Goal: Find specific page/section: Find specific page/section

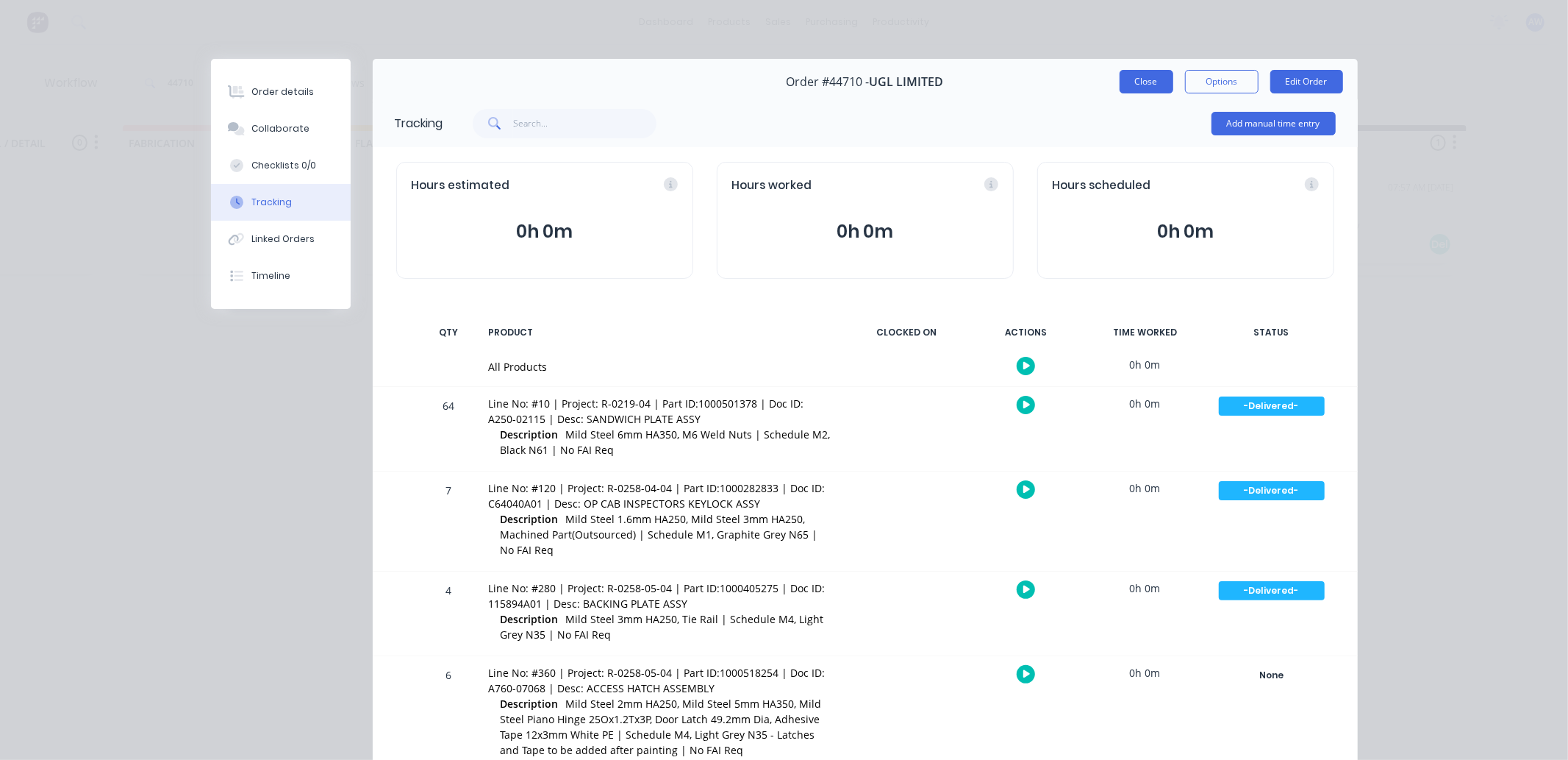
click at [1136, 74] on button "Close" at bounding box center [1146, 81] width 54 height 23
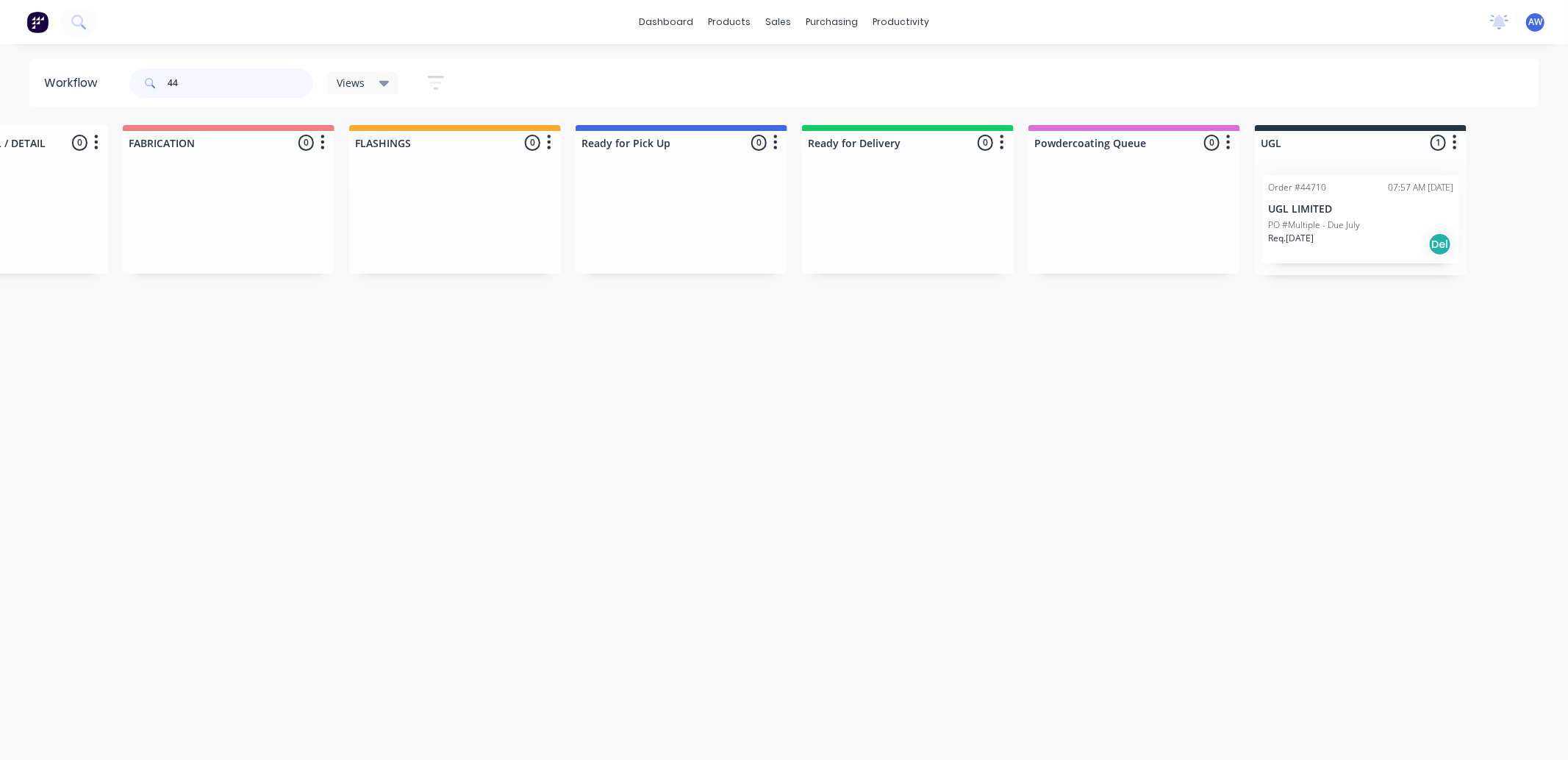
type input "4"
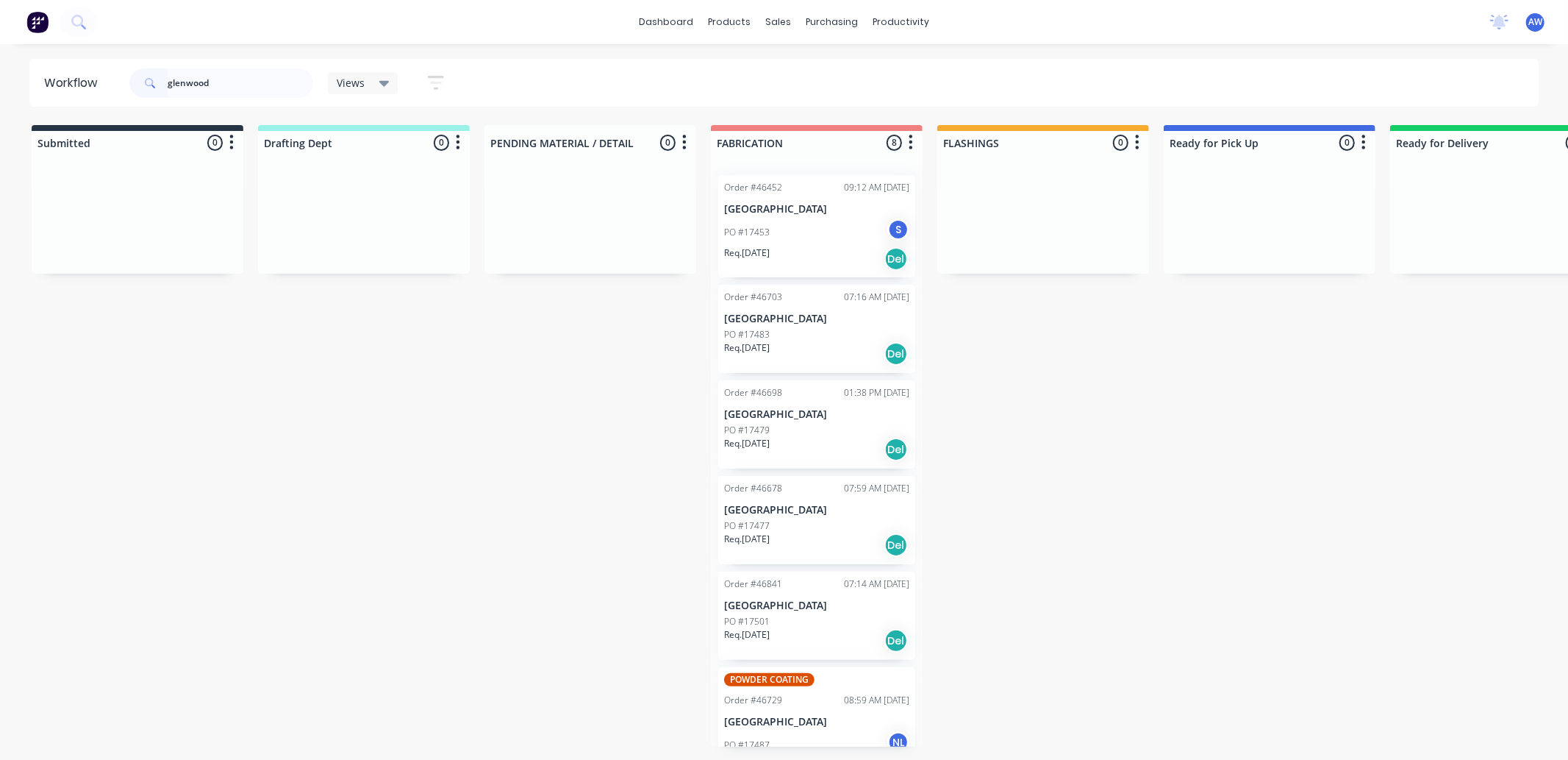
click at [830, 247] on div "Req. 06/08/25 Del" at bounding box center [817, 259] width 186 height 25
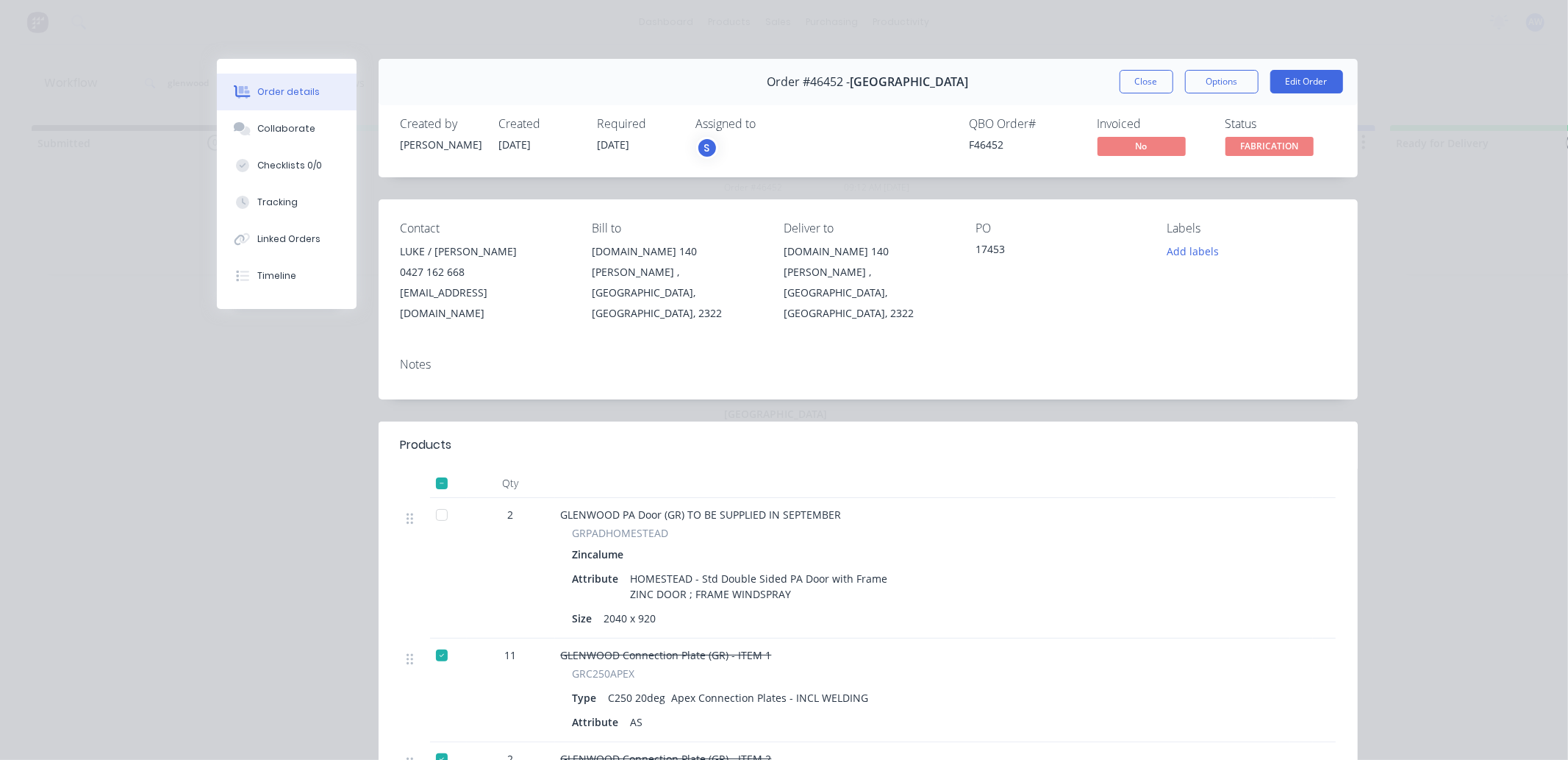
click at [1153, 78] on button "Close" at bounding box center [1146, 81] width 54 height 23
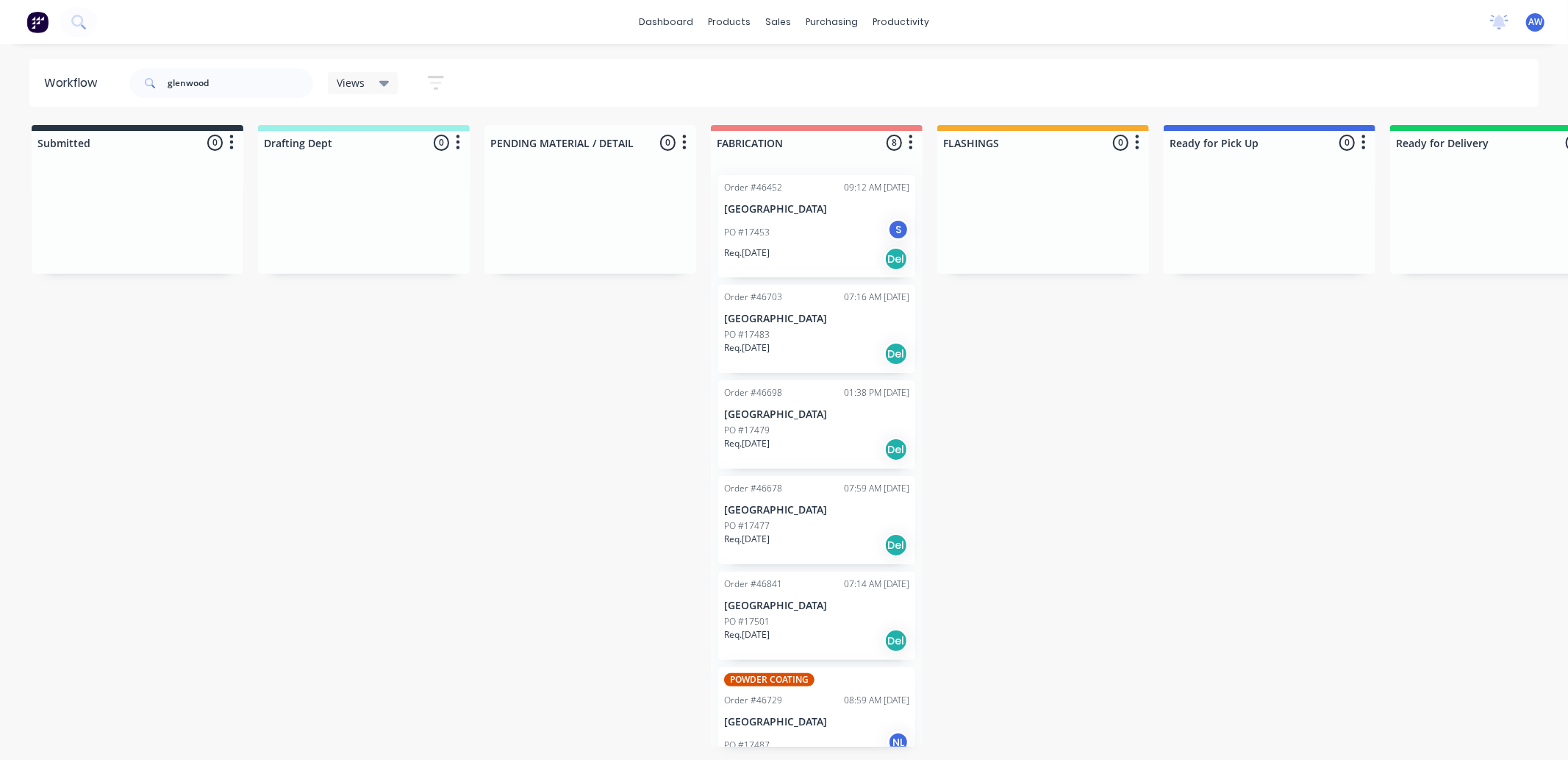
click at [834, 355] on div "Req. 15/08/25 Del" at bounding box center [817, 354] width 186 height 25
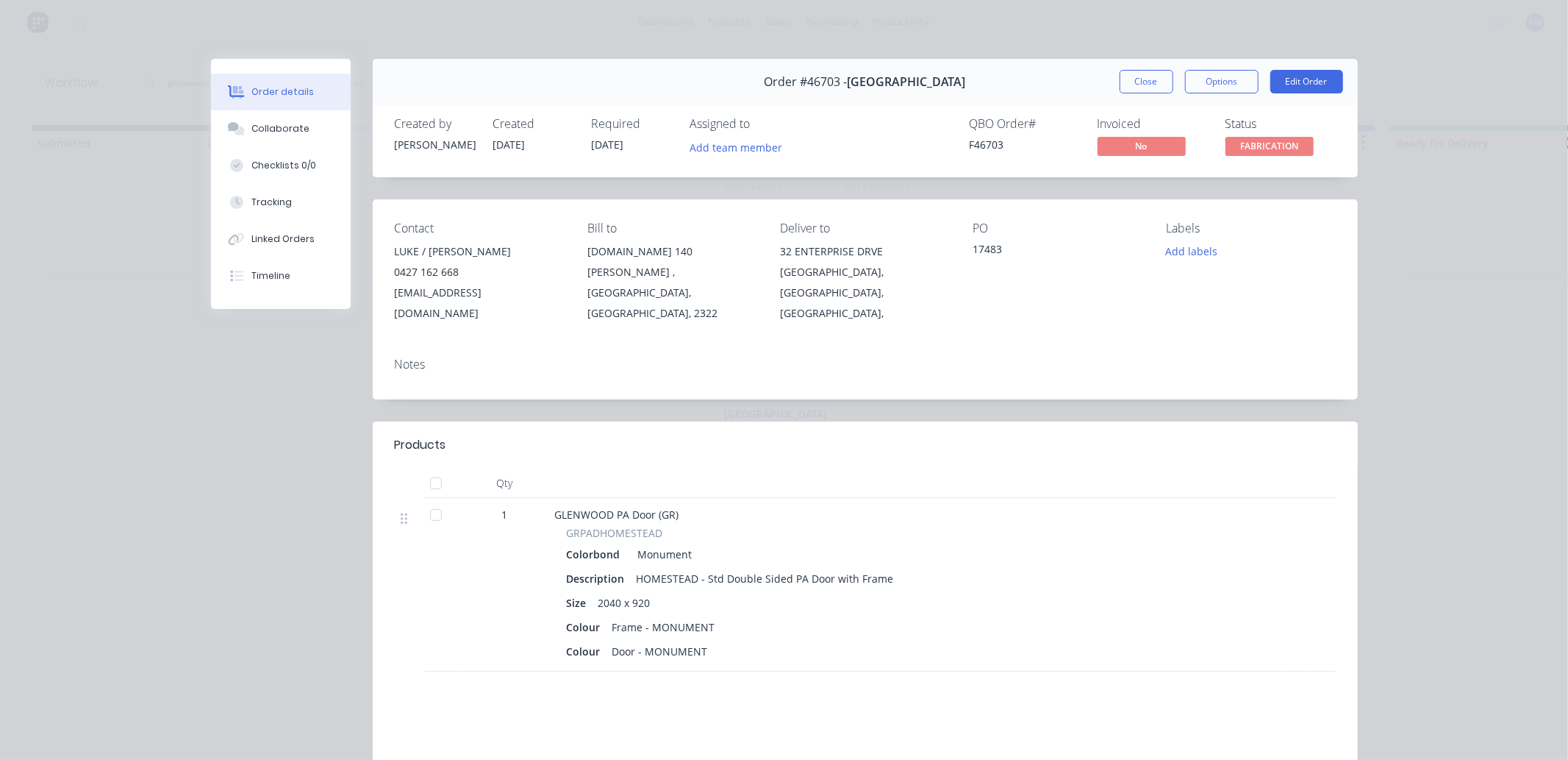
click at [1136, 64] on div "Order #46703 - GLENWOOD RURAL BUILDINGS Close Options Edit Order" at bounding box center [866, 82] width 986 height 46
click at [1126, 92] on button "Close" at bounding box center [1146, 81] width 54 height 23
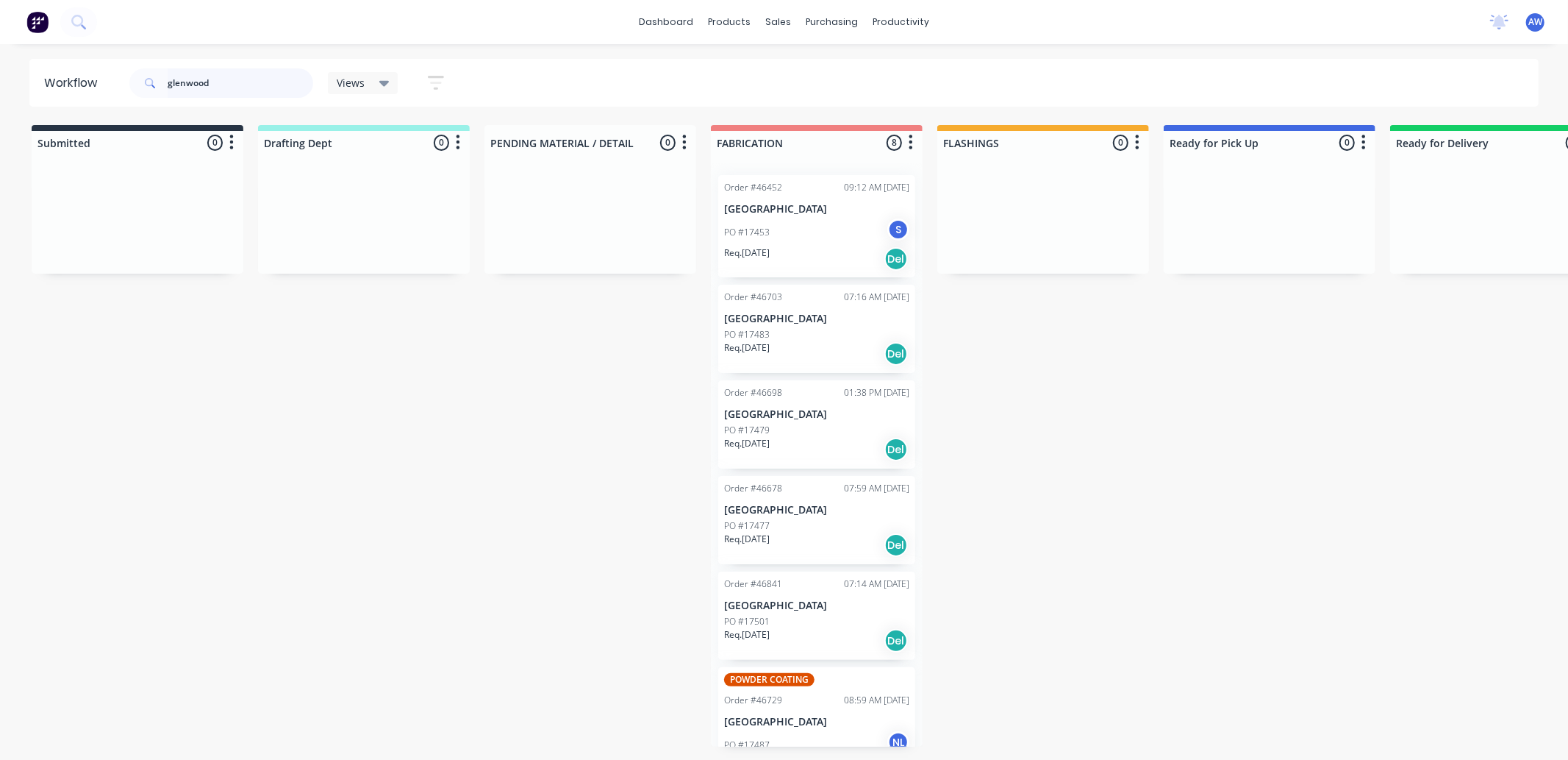
drag, startPoint x: 210, startPoint y: 85, endPoint x: 82, endPoint y: 74, distance: 128.5
click at [135, 93] on div "glenwood" at bounding box center [221, 83] width 184 height 30
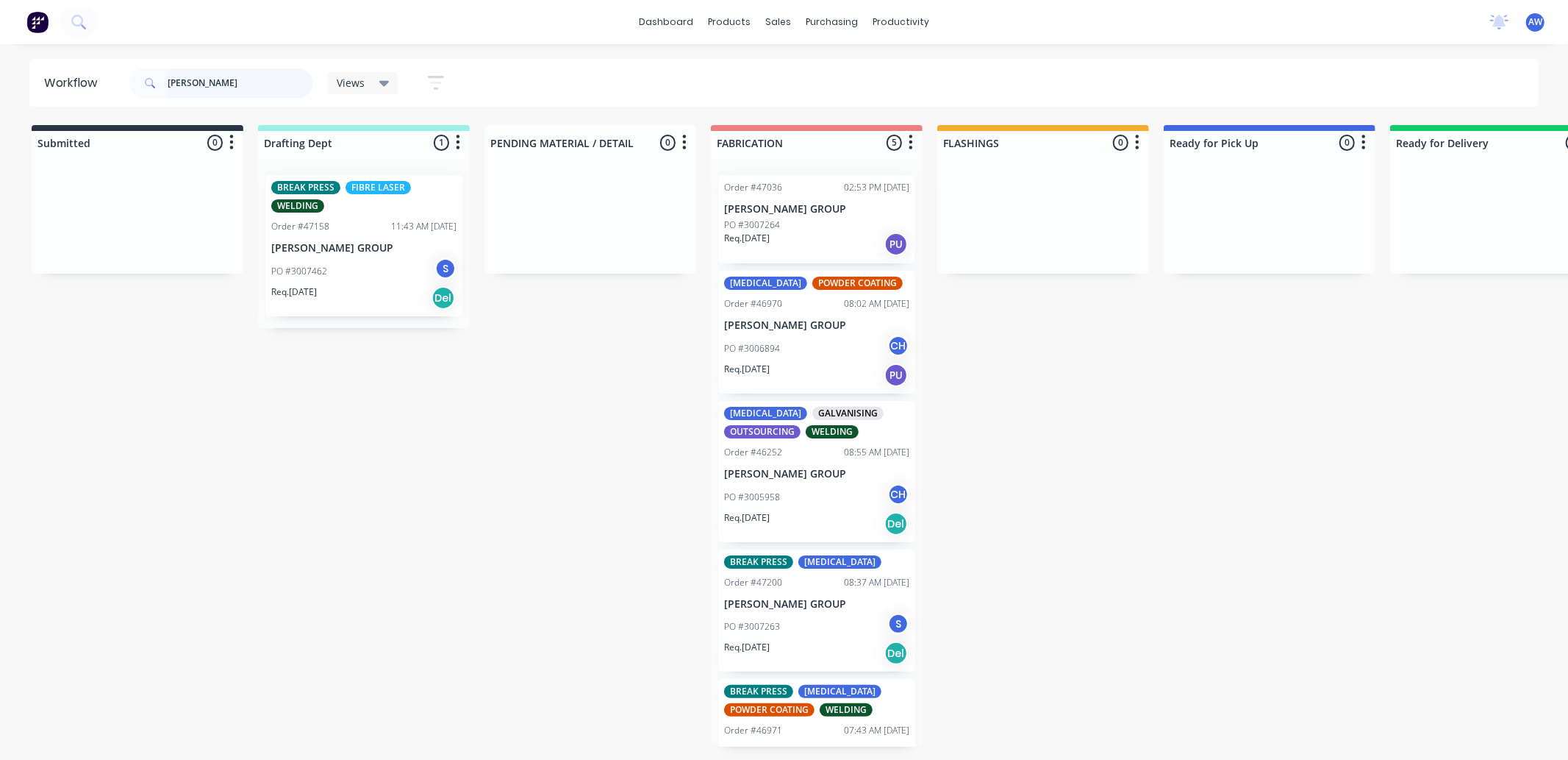
type input "sykes"
click at [767, 607] on p "[PERSON_NAME] GROUP" at bounding box center [817, 605] width 186 height 13
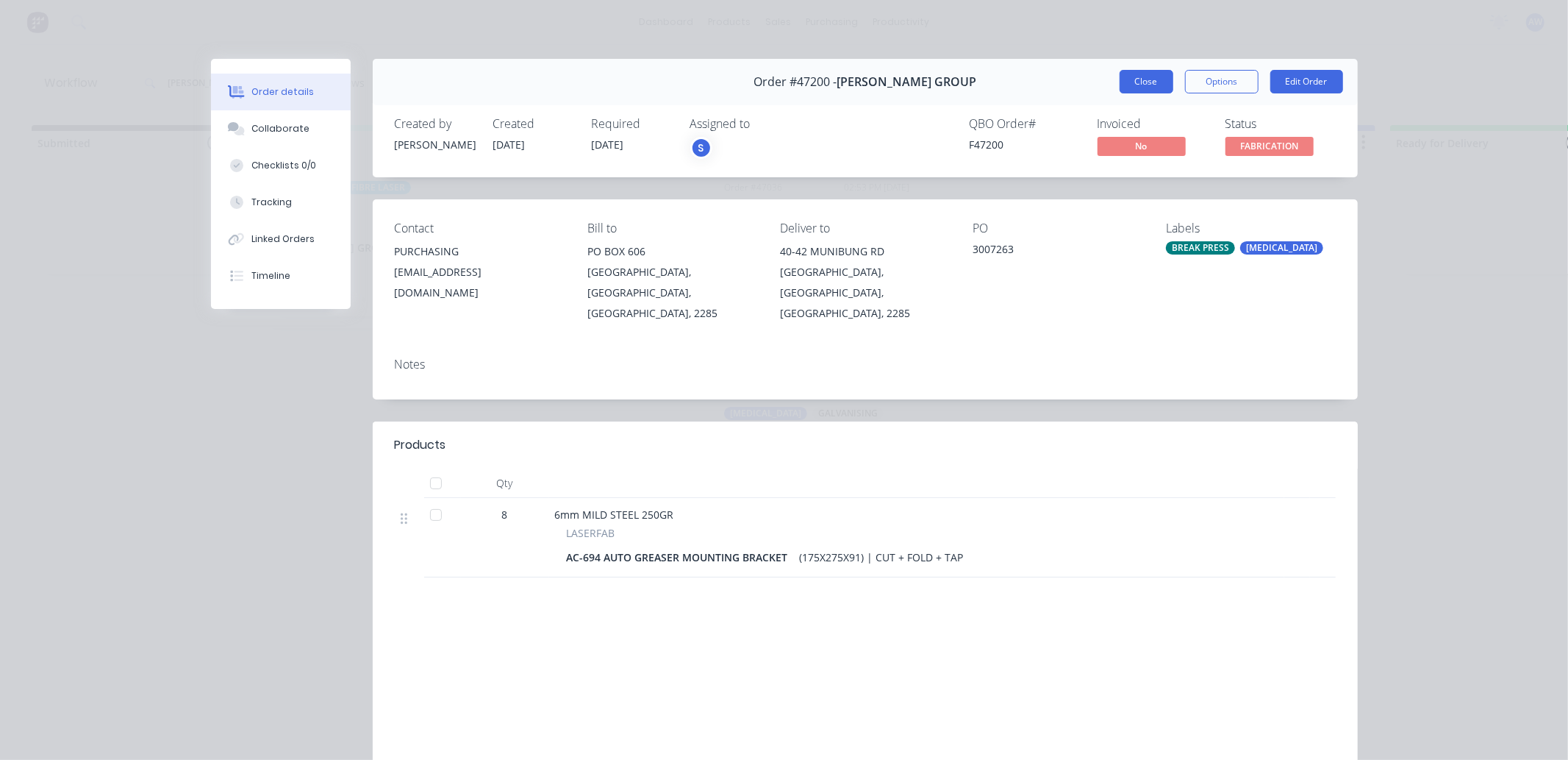
click at [1155, 78] on button "Close" at bounding box center [1146, 81] width 54 height 23
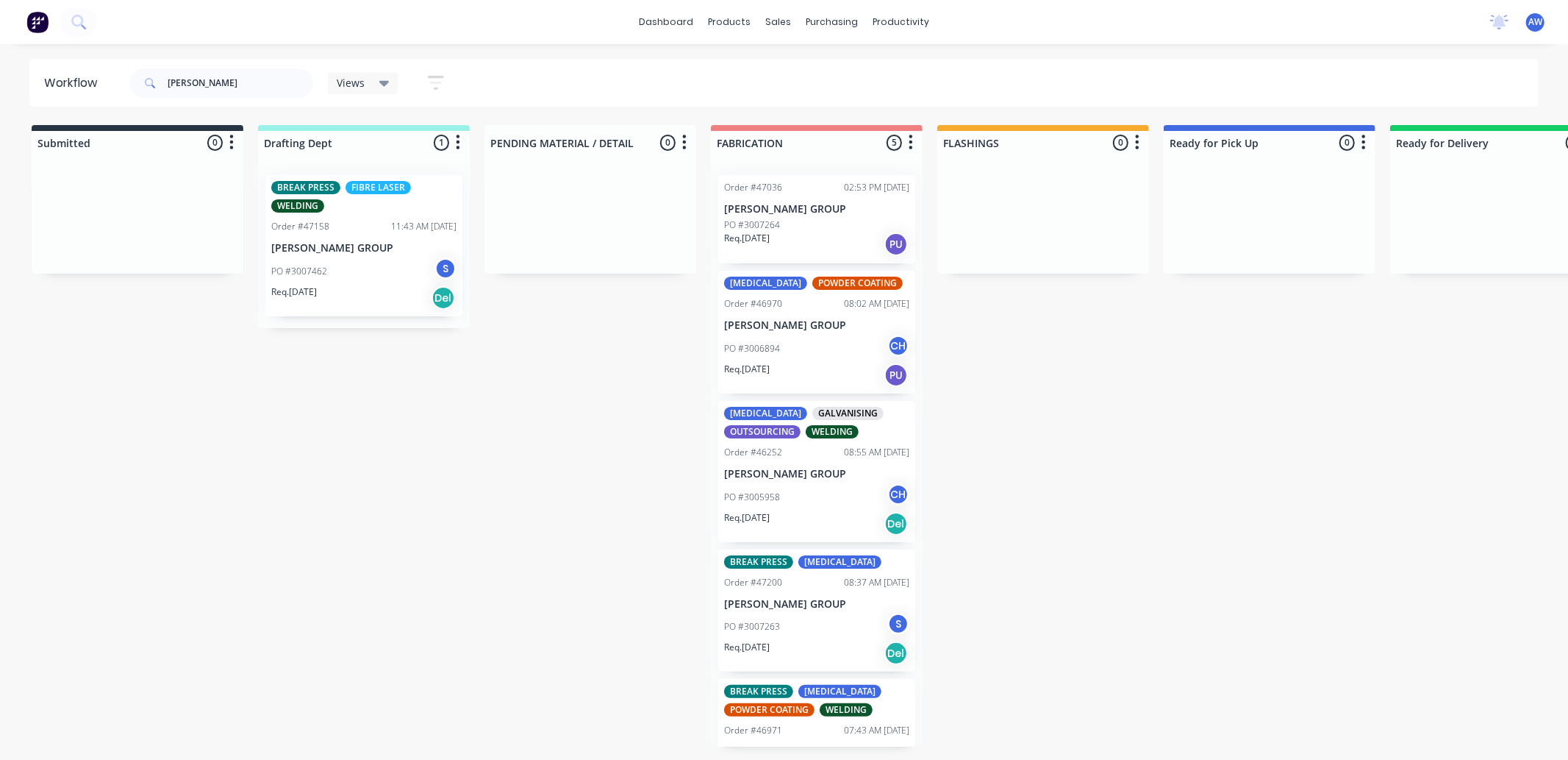
click at [760, 726] on div "Order #46971" at bounding box center [753, 730] width 58 height 13
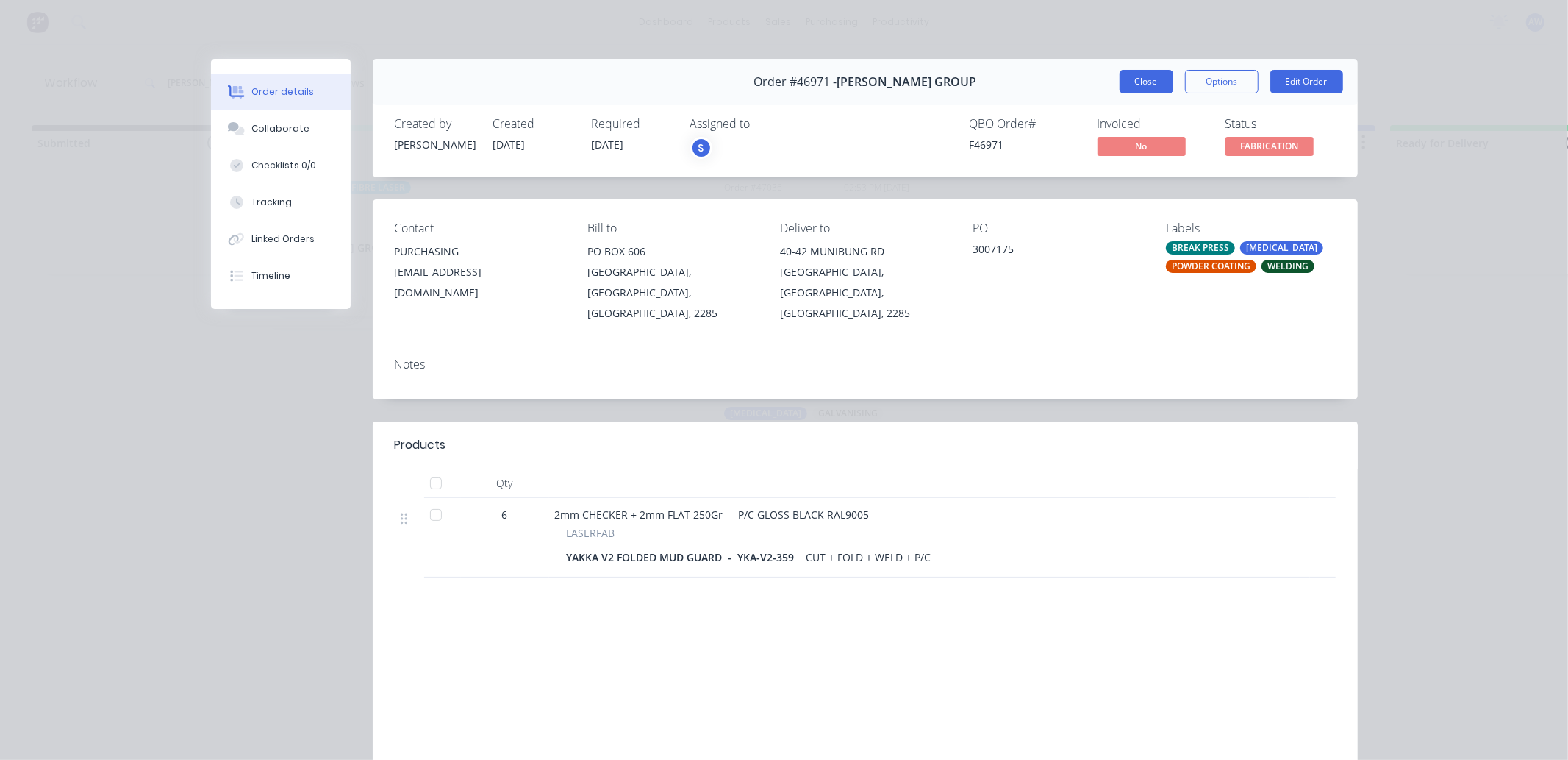
click at [1144, 83] on button "Close" at bounding box center [1146, 81] width 54 height 23
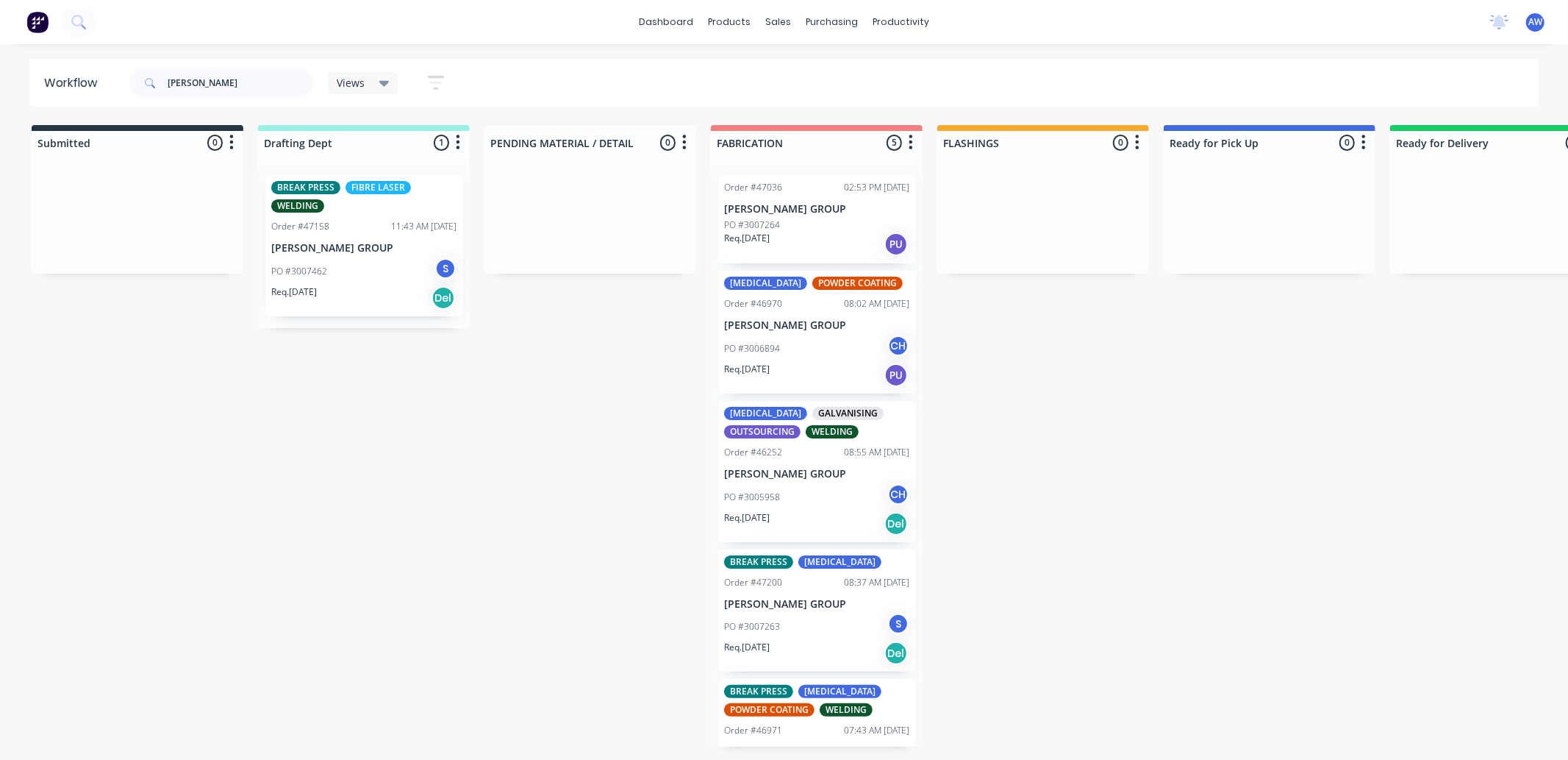
click at [784, 461] on div "CO2 Laser GALVANISING OUTSOURCING WELDING Order #46252 08:55 AM 16/07/25 SYKES …" at bounding box center [817, 471] width 197 height 141
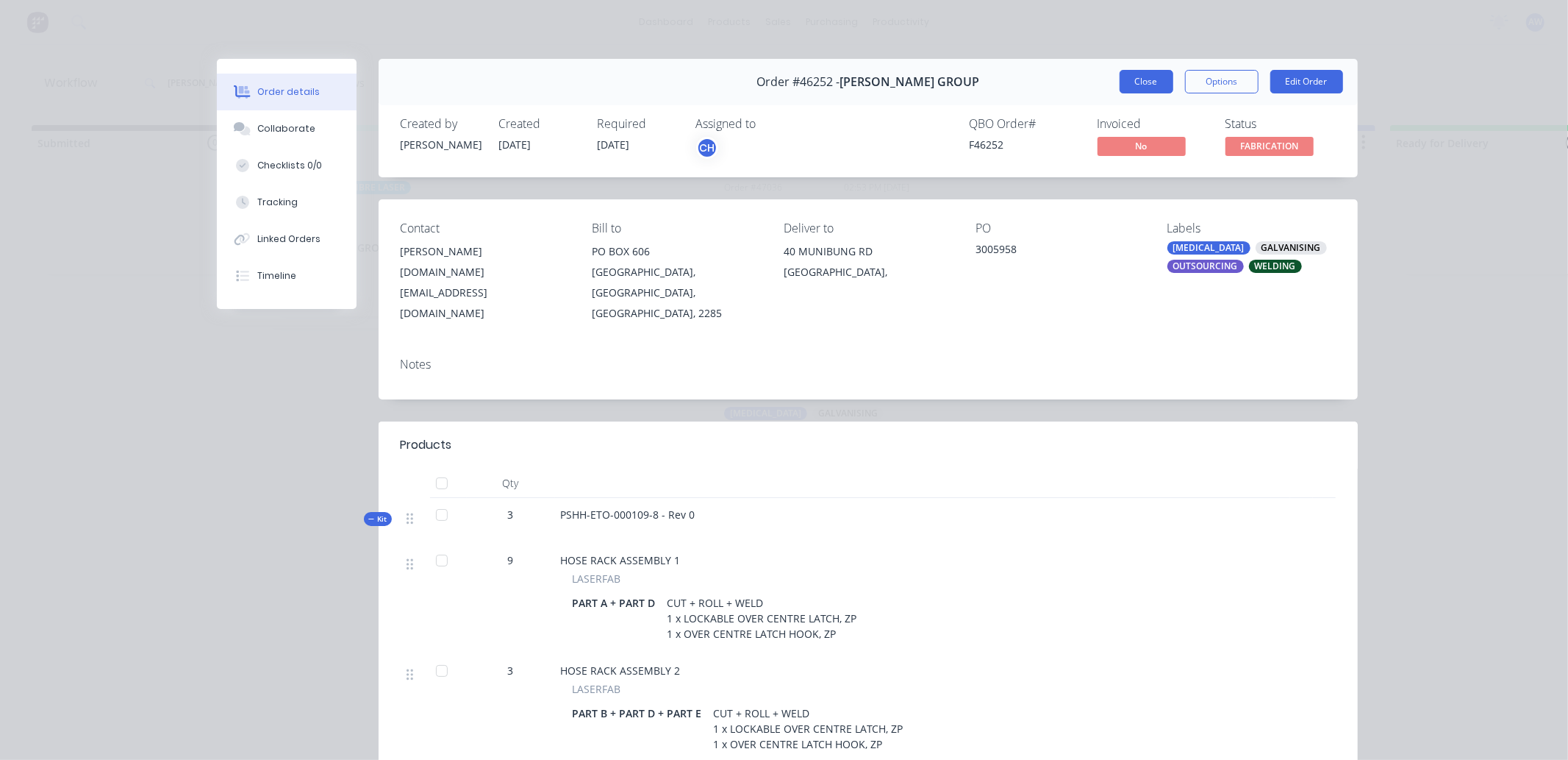
click at [1130, 77] on button "Close" at bounding box center [1146, 81] width 54 height 23
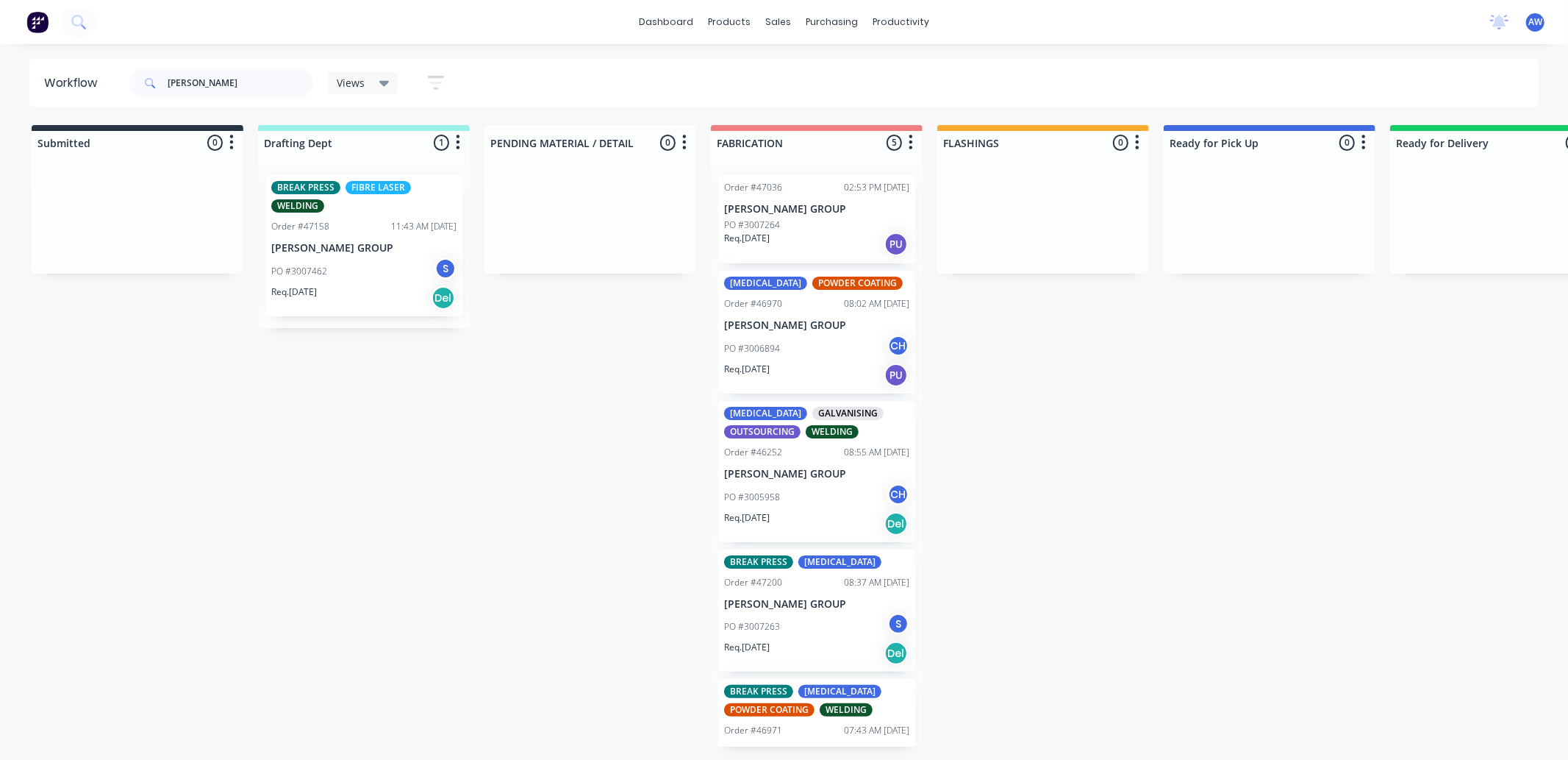
click at [805, 327] on p "[PERSON_NAME] GROUP" at bounding box center [817, 326] width 186 height 13
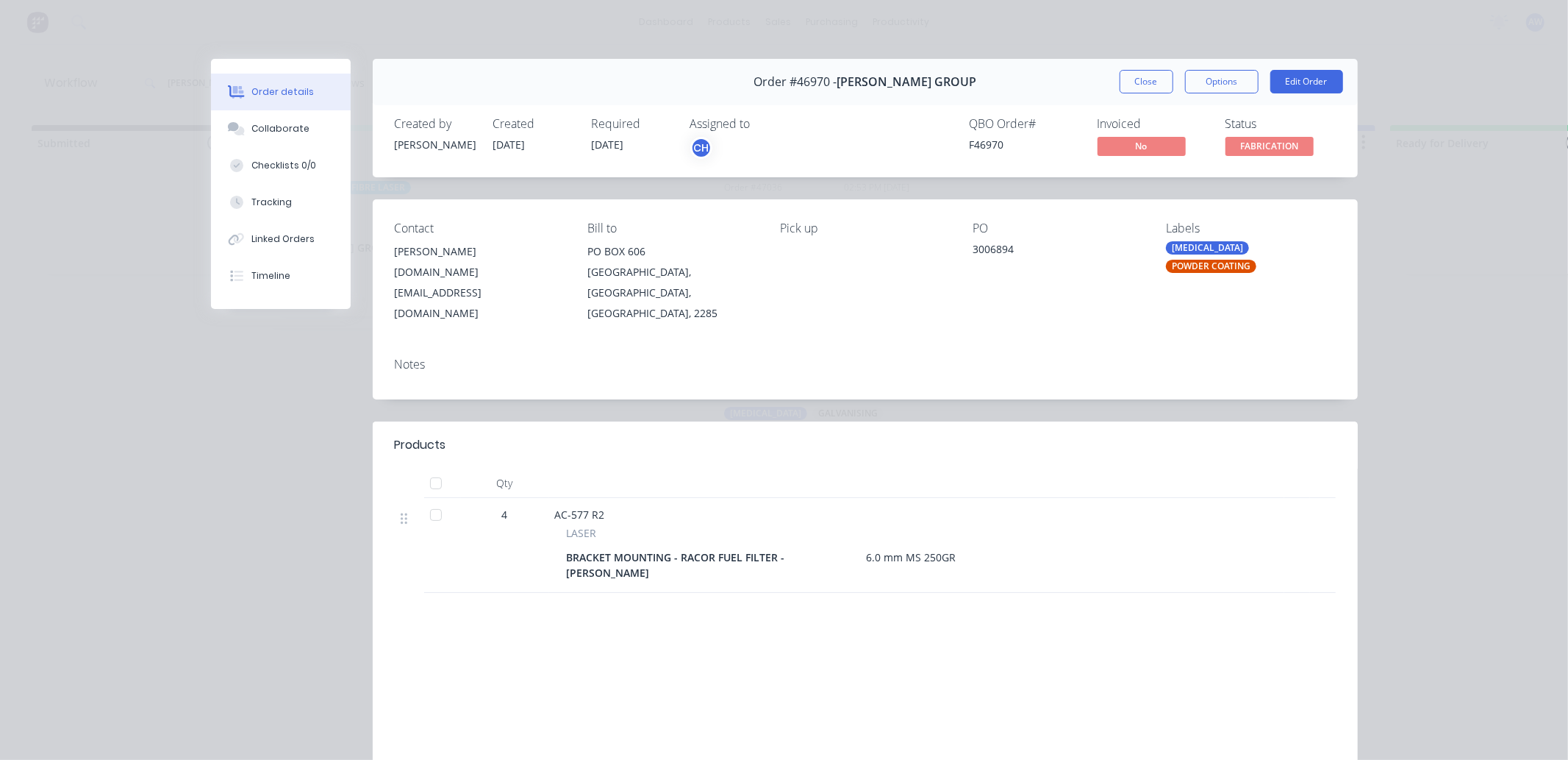
click at [1145, 83] on button "Close" at bounding box center [1146, 81] width 54 height 23
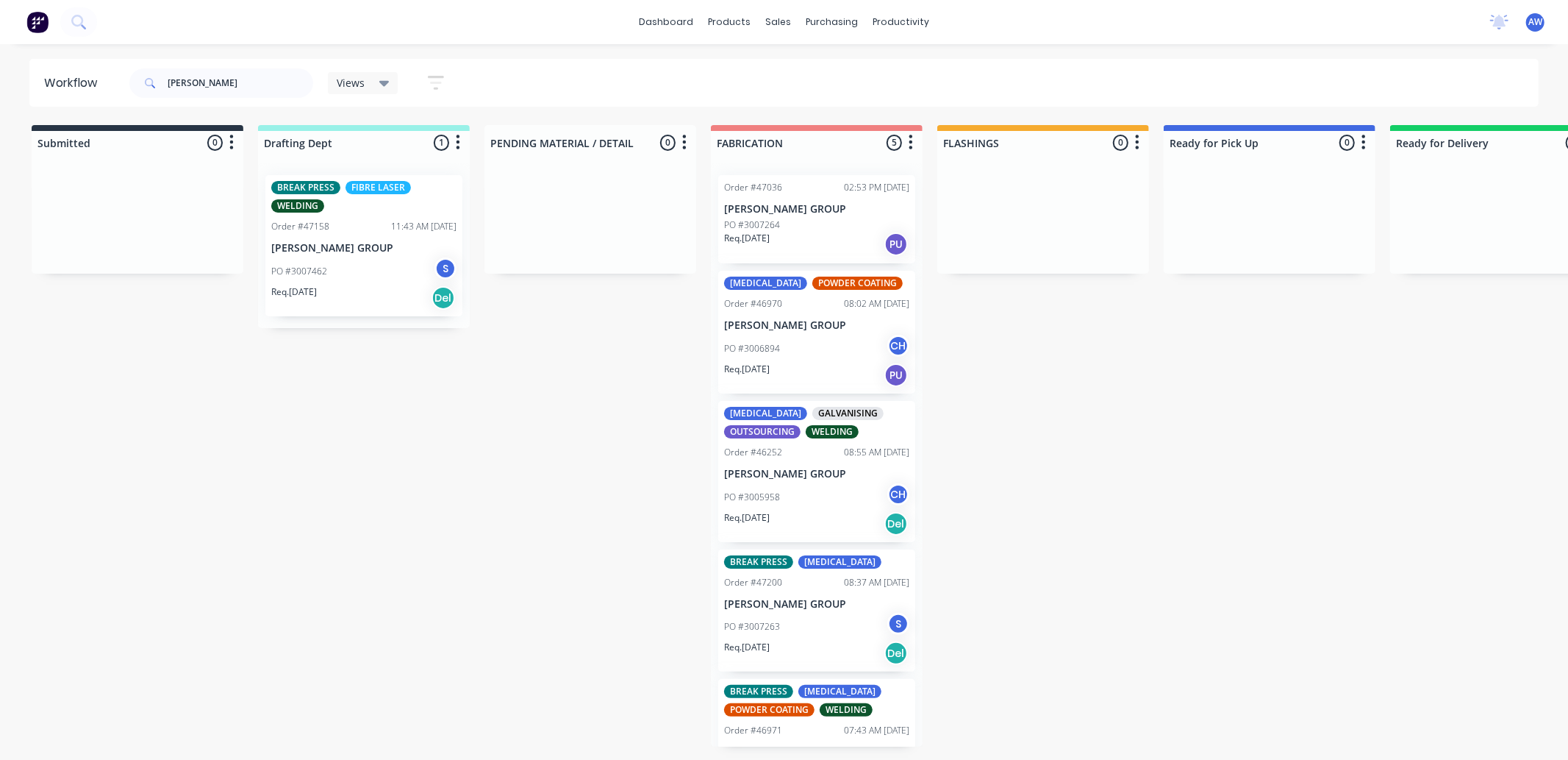
click at [792, 206] on p "[PERSON_NAME] GROUP" at bounding box center [817, 210] width 186 height 13
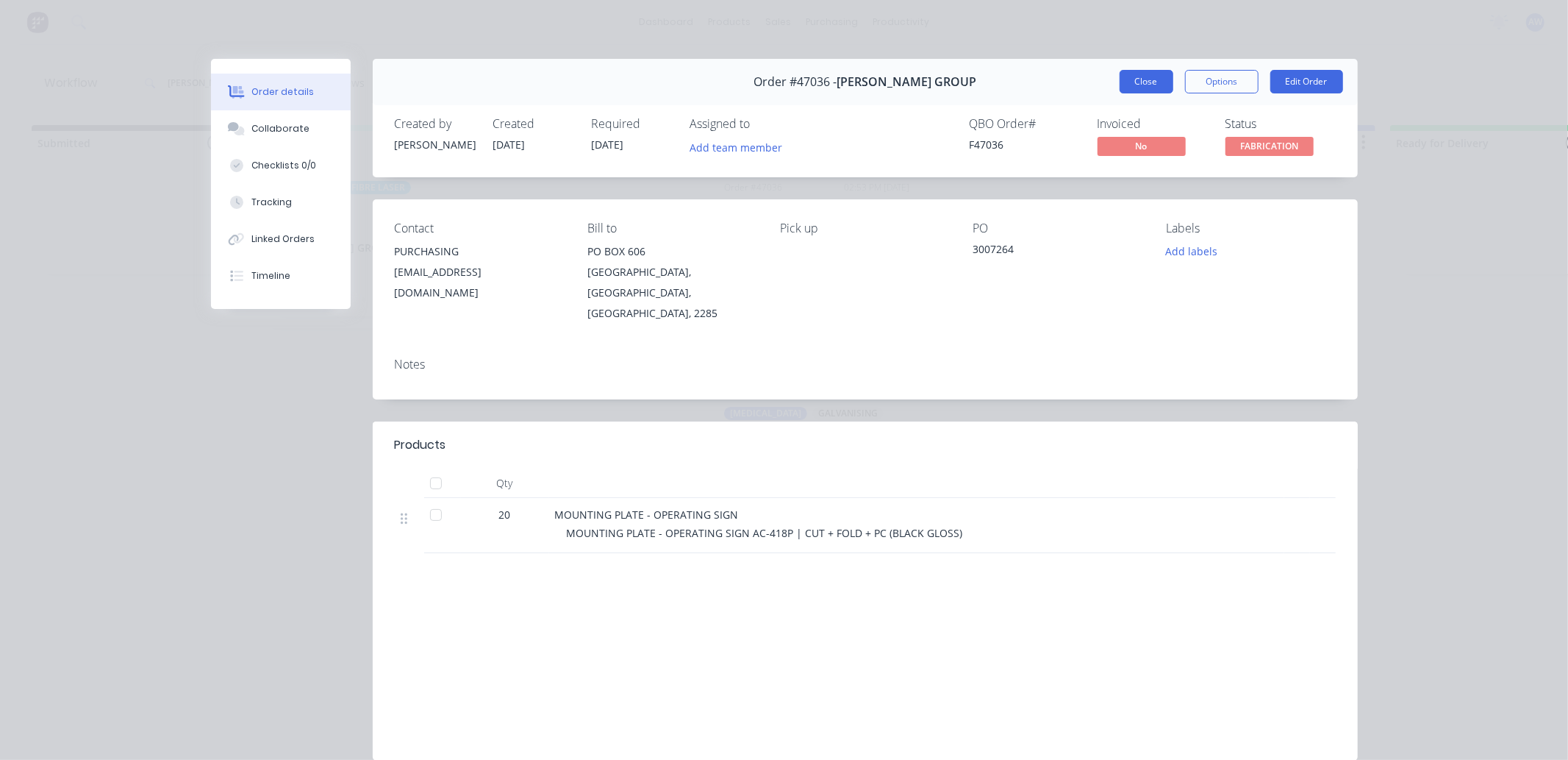
click at [1143, 79] on button "Close" at bounding box center [1146, 81] width 54 height 23
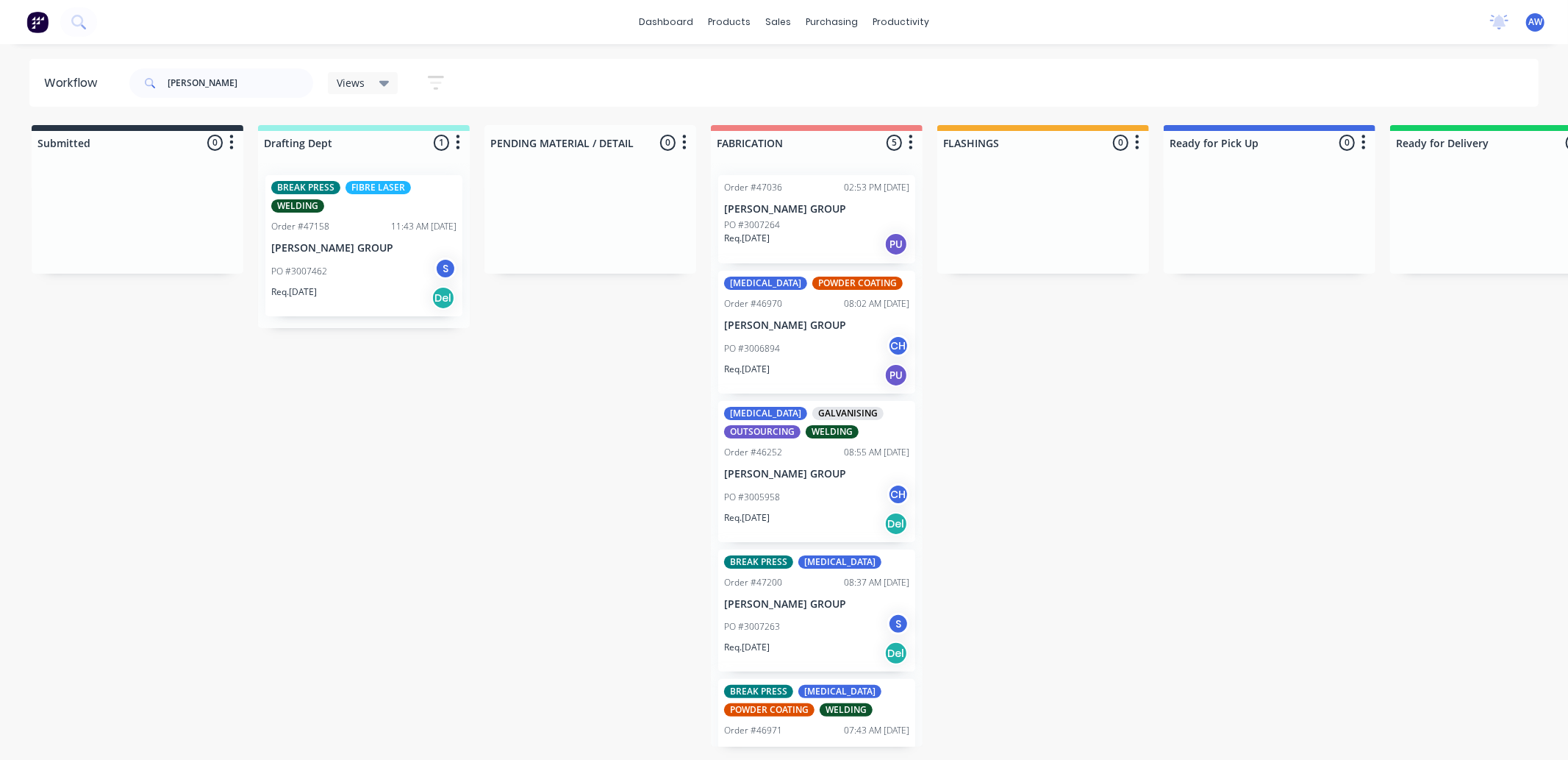
click at [398, 234] on div "BREAK PRESS FIBRE LASER WELDING Order #47158 11:43 AM 22/08/25 SYKES GROUP PO #…" at bounding box center [365, 246] width 197 height 141
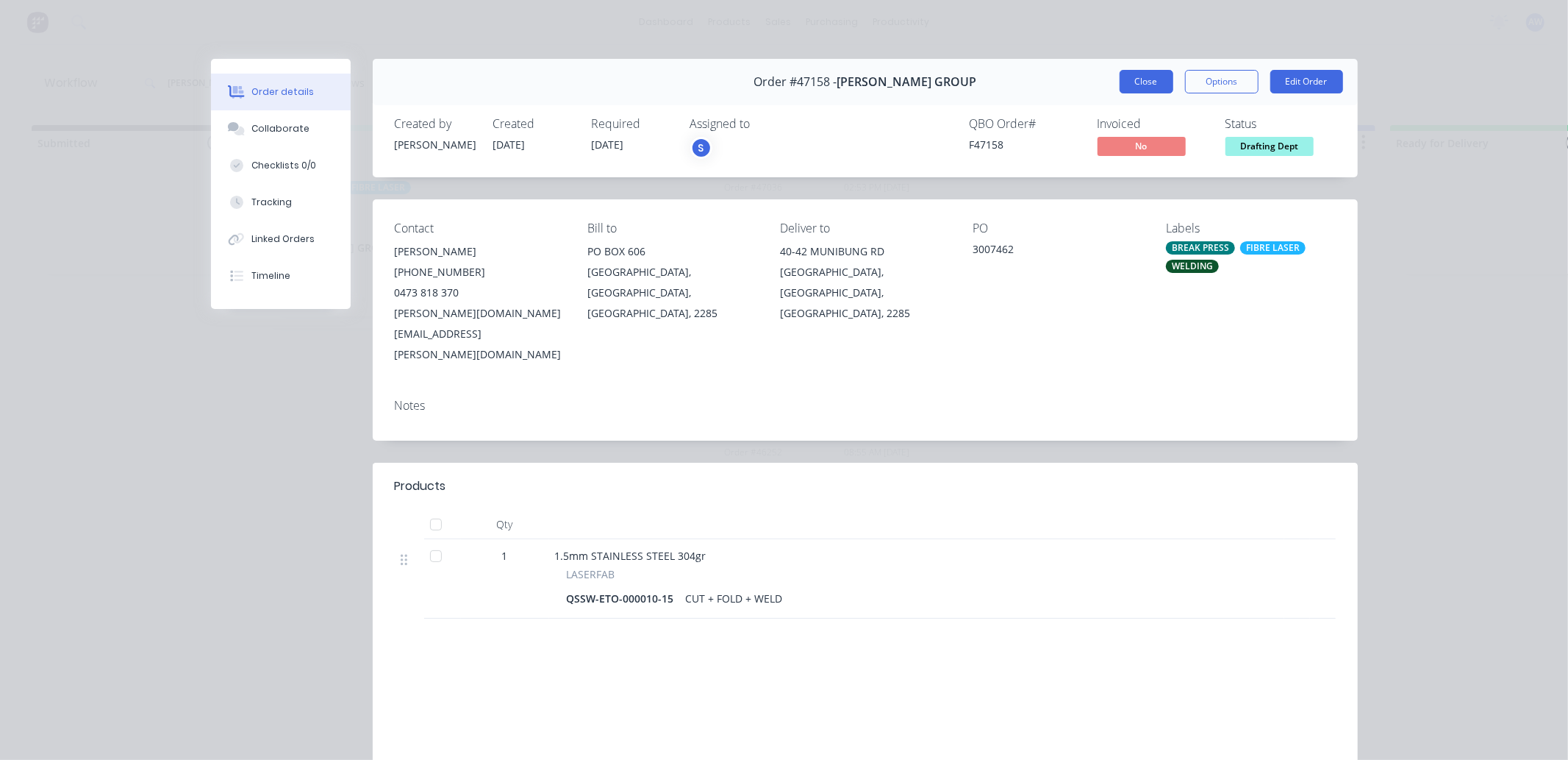
click at [1140, 78] on button "Close" at bounding box center [1146, 81] width 54 height 23
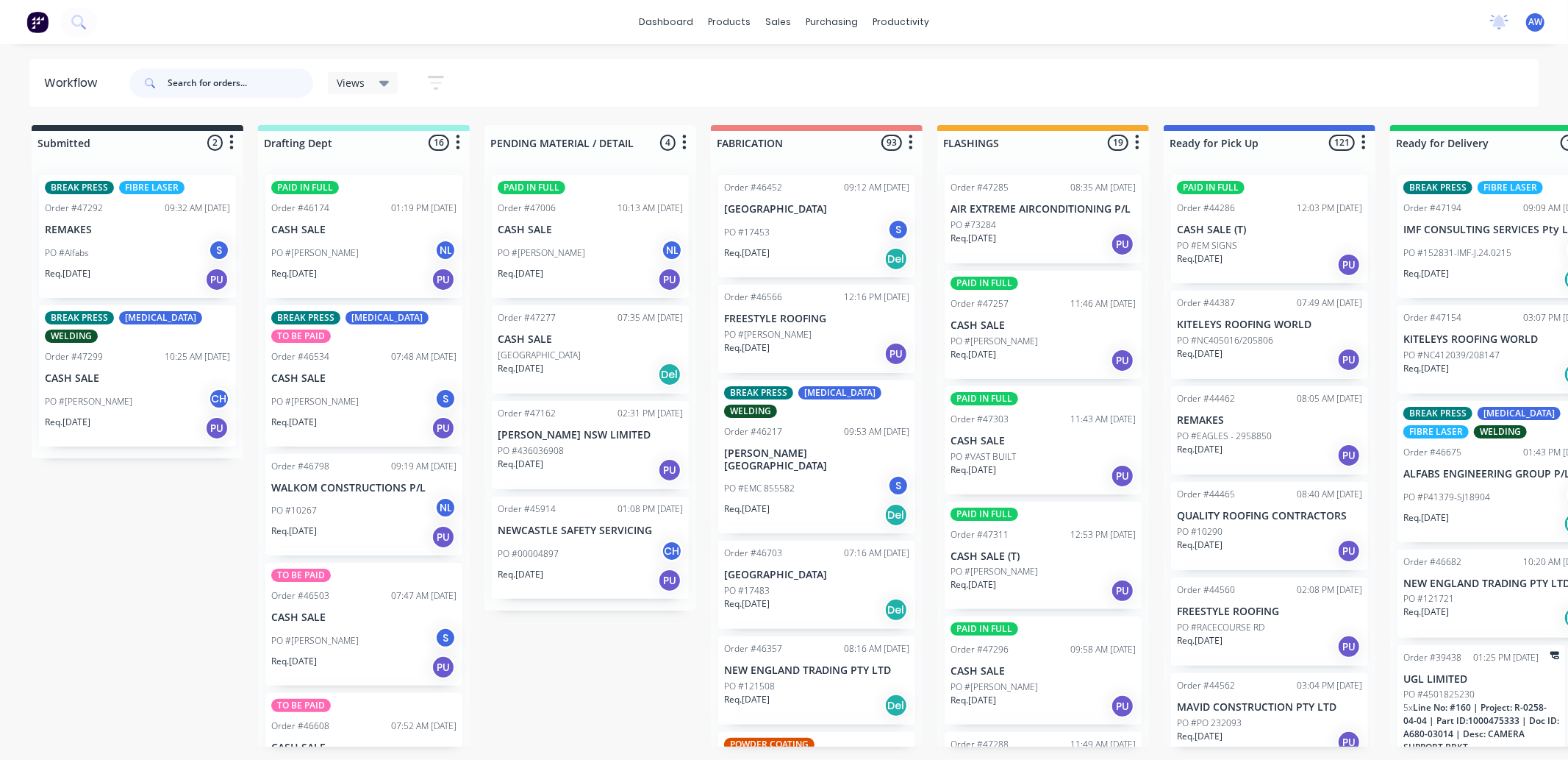
click at [209, 81] on input "text" at bounding box center [241, 83] width 146 height 30
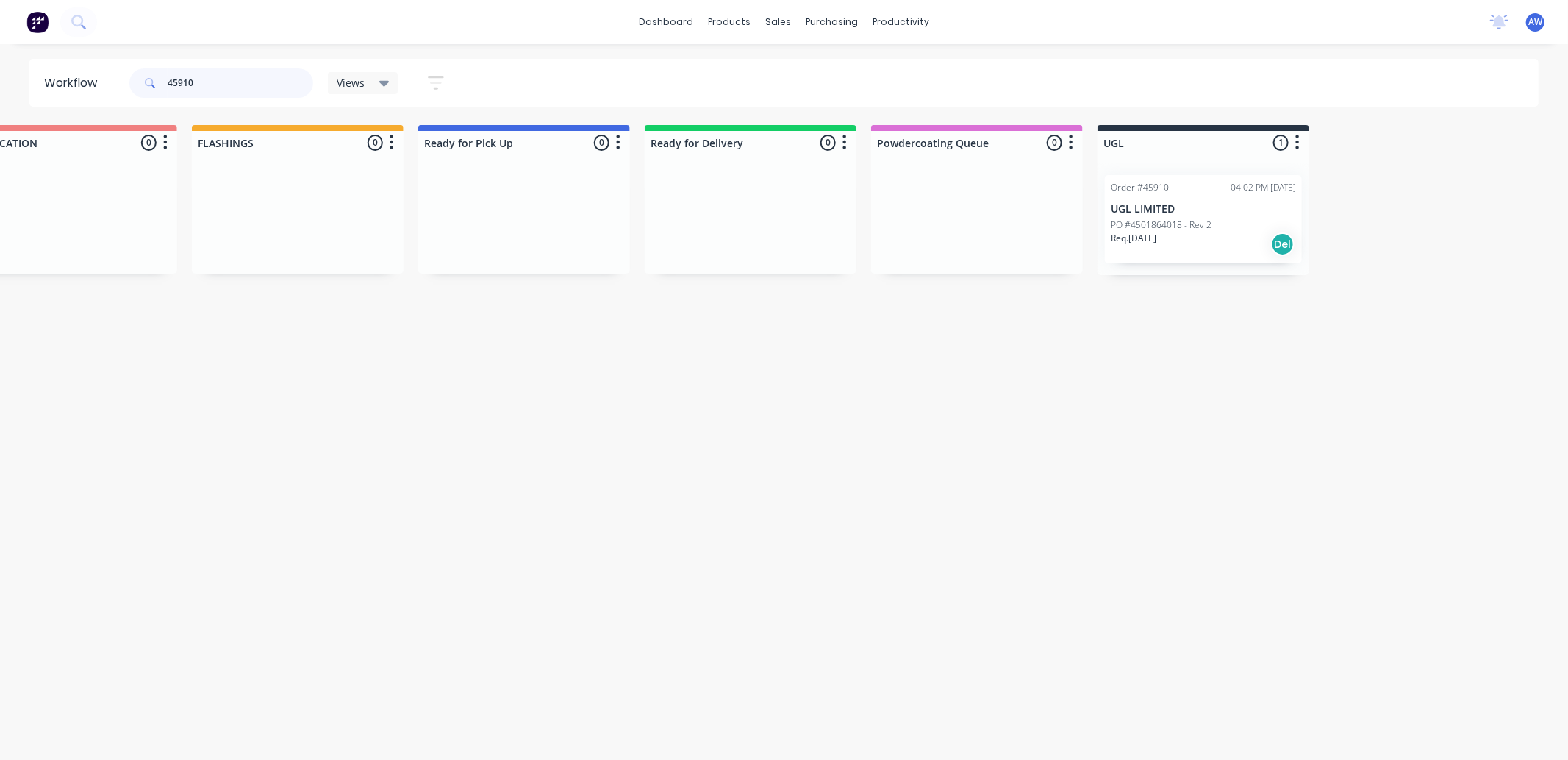
scroll to position [0, 884]
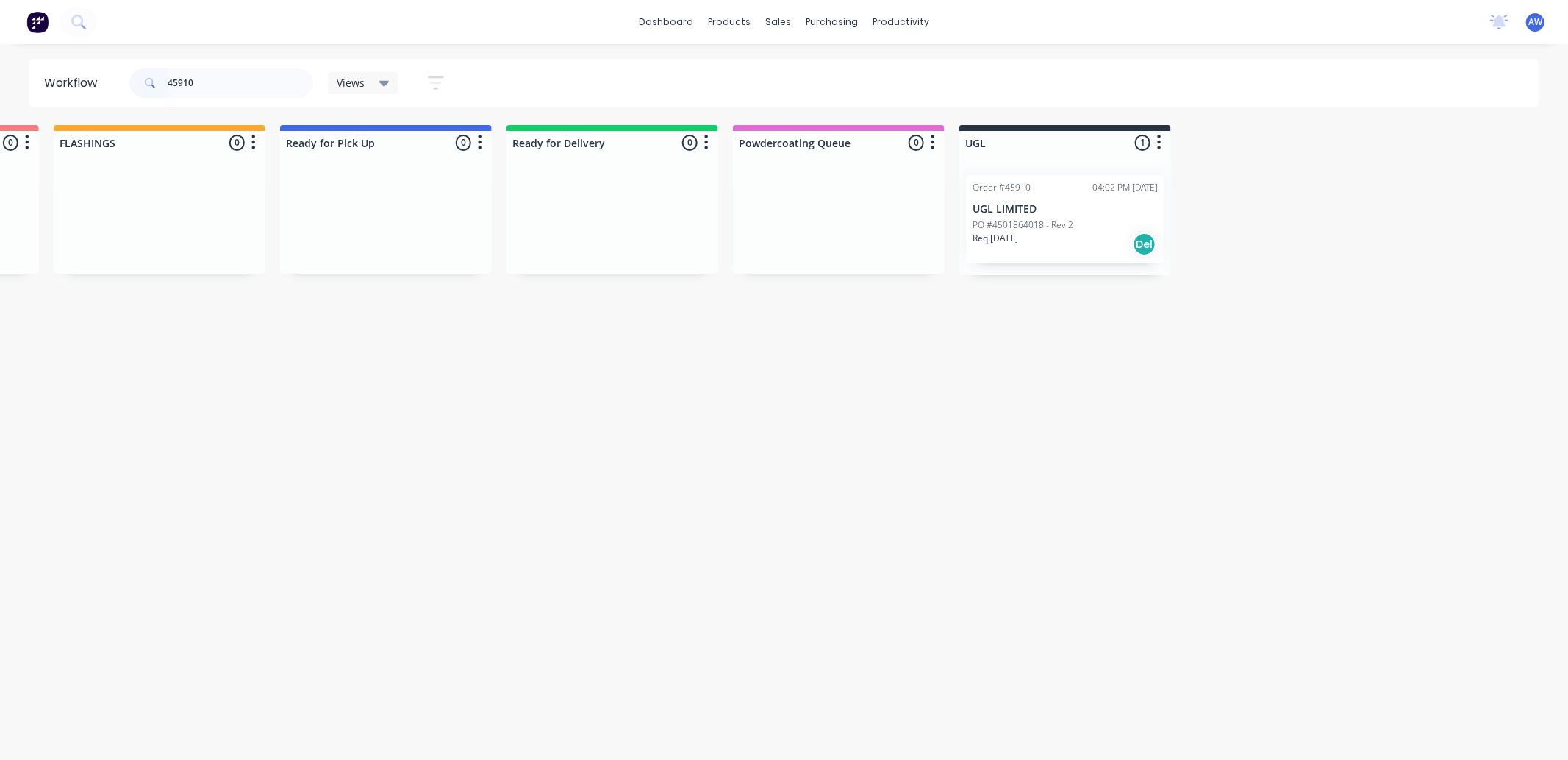
click at [1112, 204] on p "UGL LIMITED" at bounding box center [1065, 210] width 186 height 13
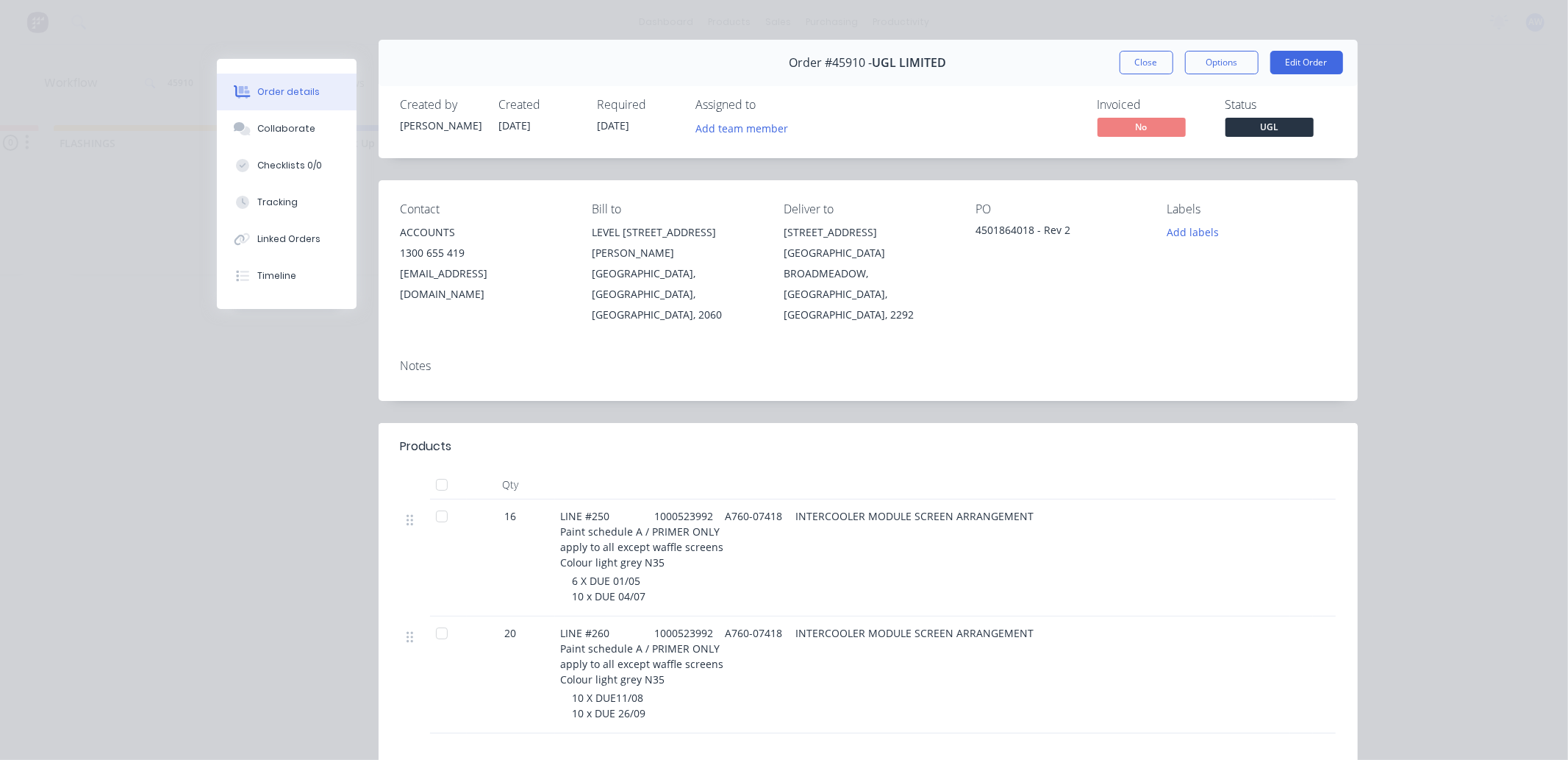
scroll to position [0, 0]
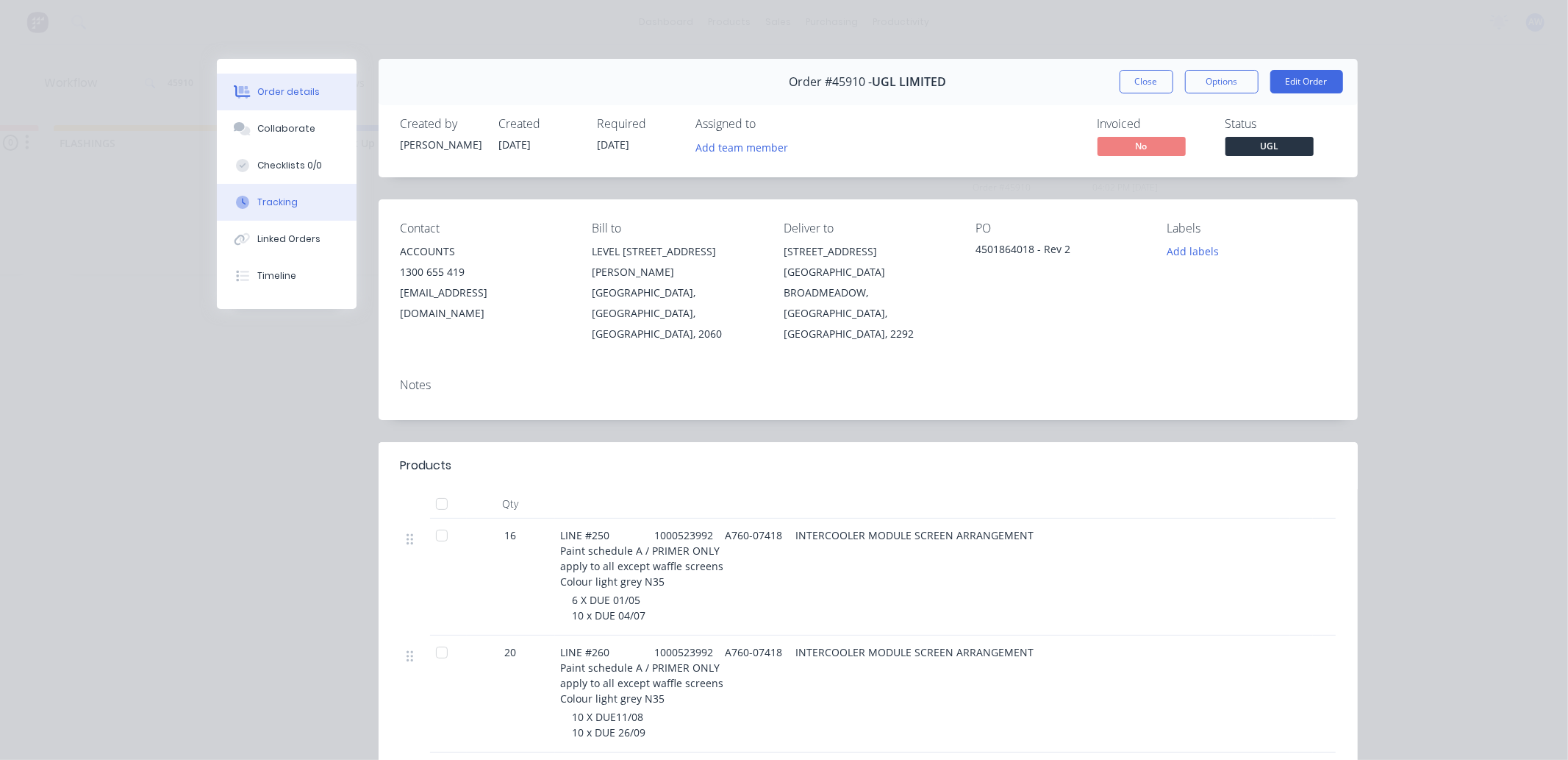
click at [282, 196] on div "Tracking" at bounding box center [278, 202] width 41 height 13
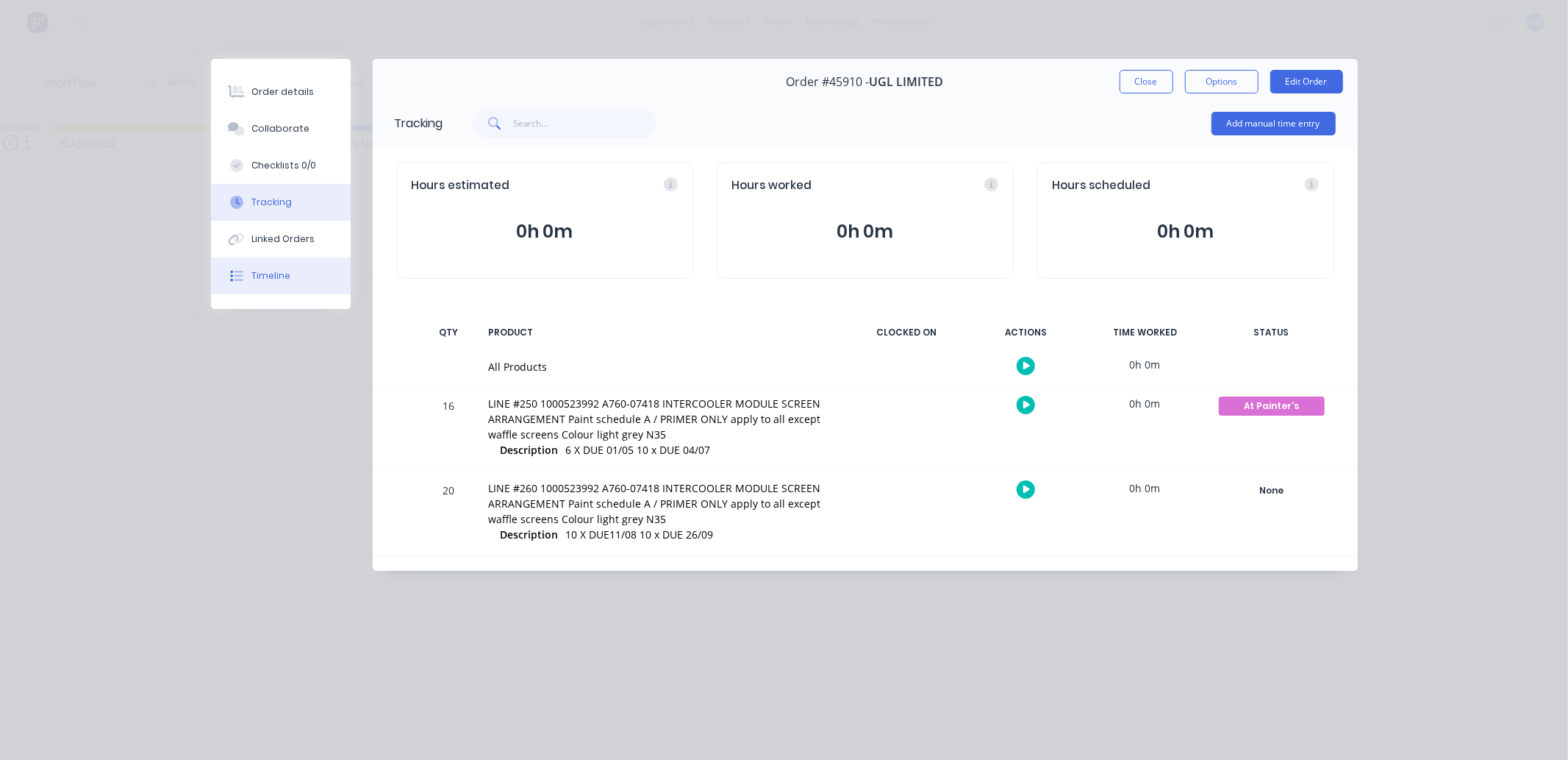
click at [284, 270] on div "Timeline" at bounding box center [270, 276] width 39 height 13
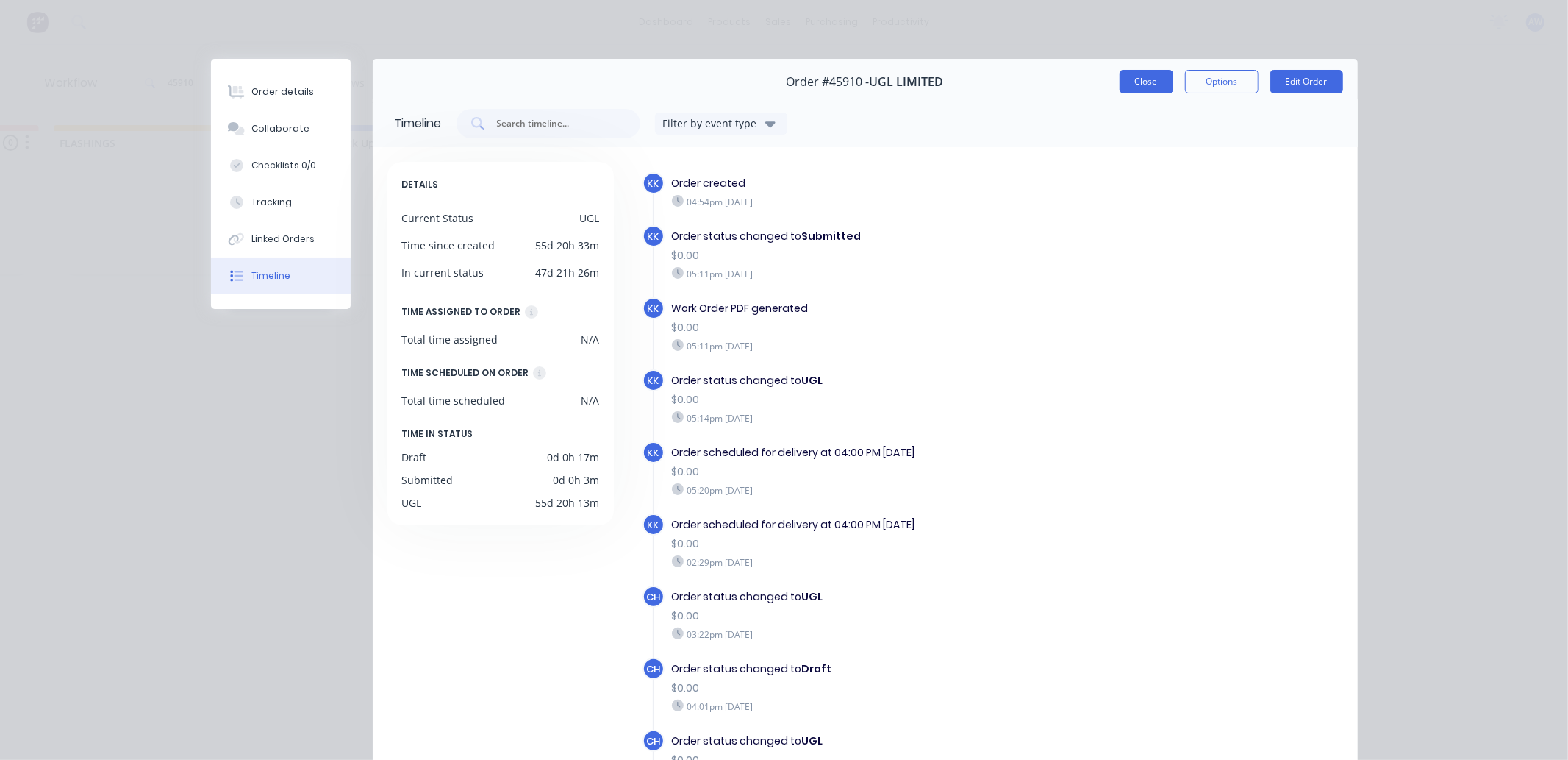
click at [1135, 83] on button "Close" at bounding box center [1146, 81] width 54 height 23
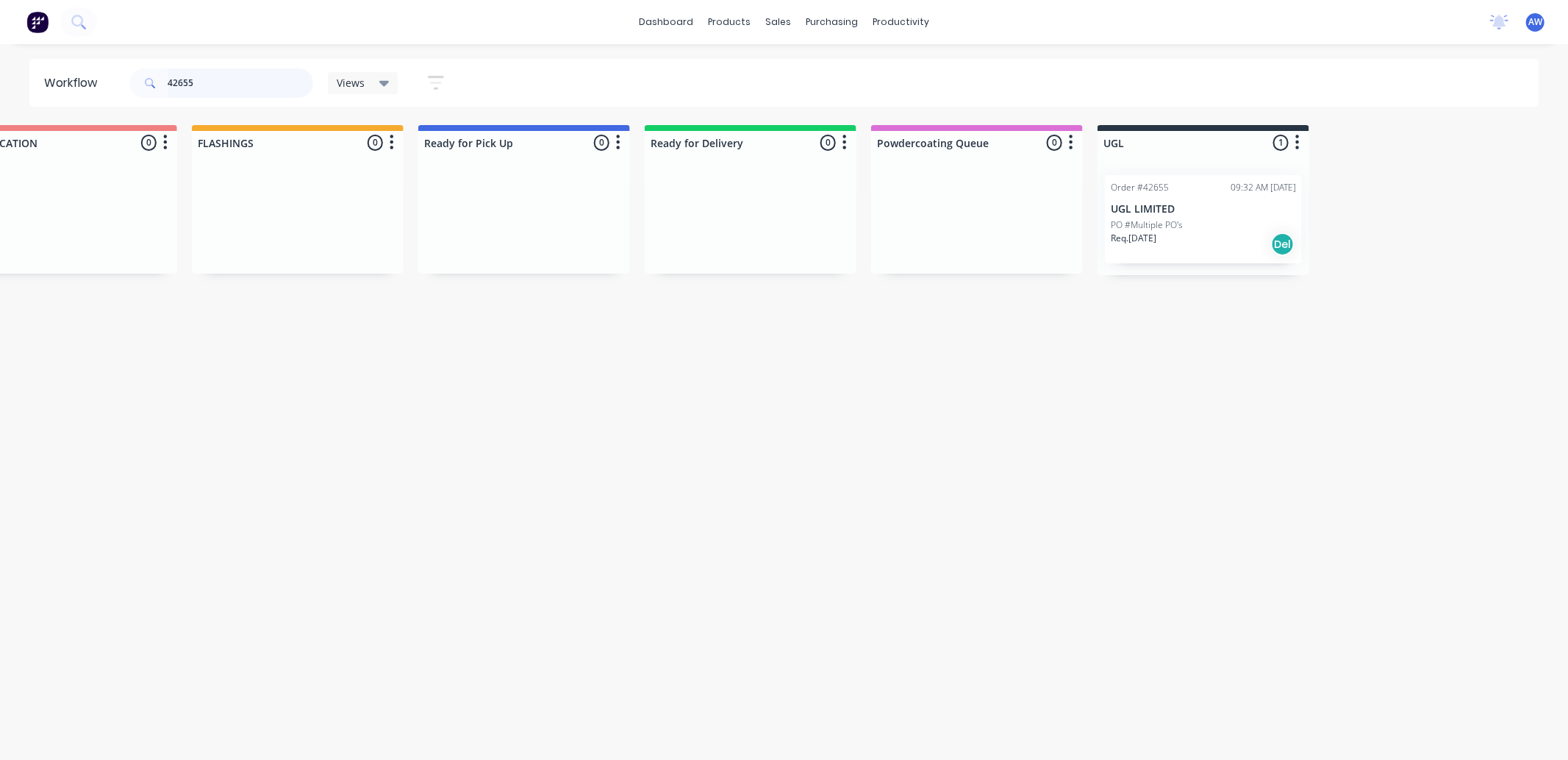
scroll to position [0, 884]
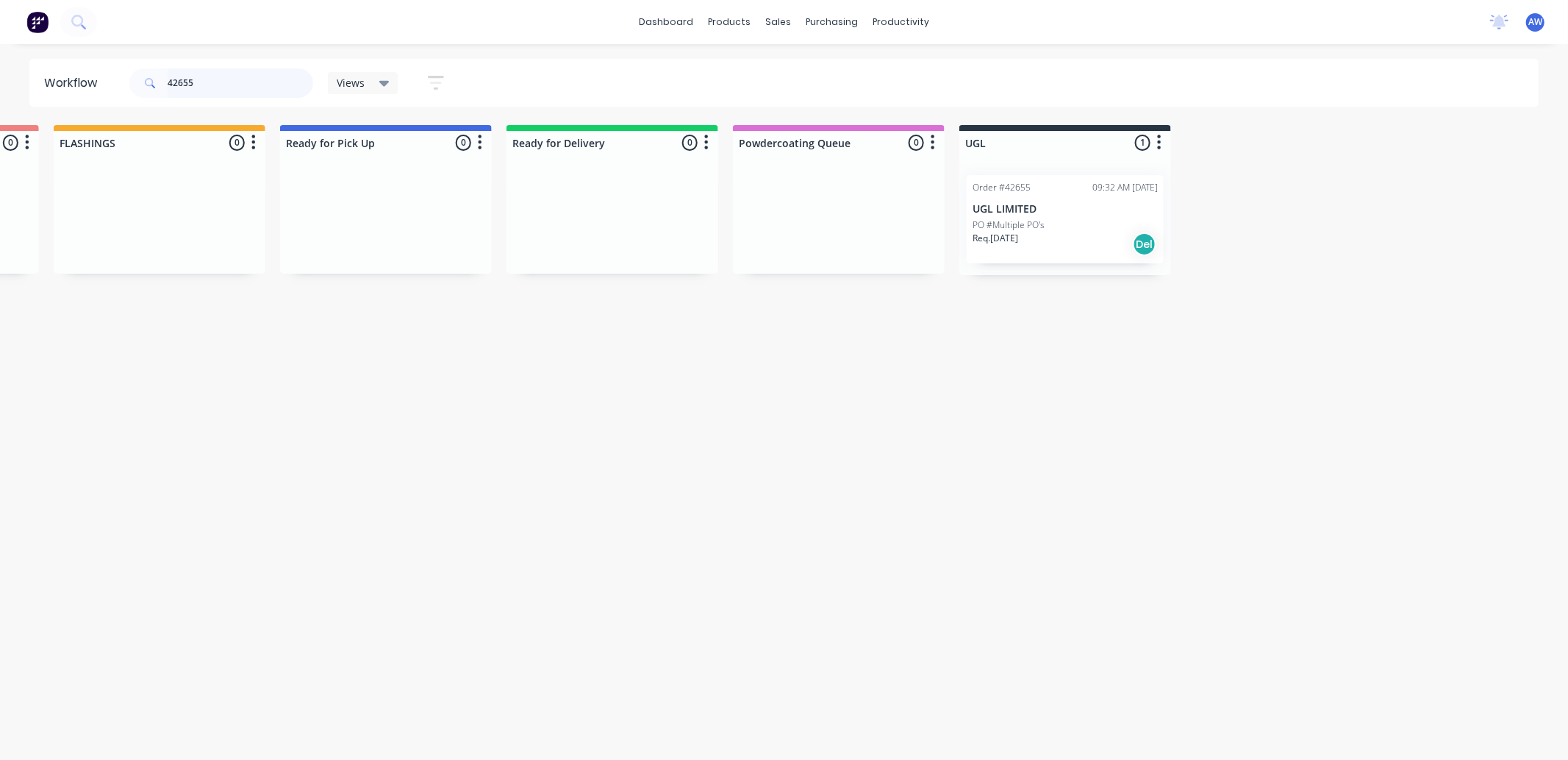
type input "42655"
click at [1072, 222] on div "PO #Multiple PO's" at bounding box center [1065, 225] width 186 height 13
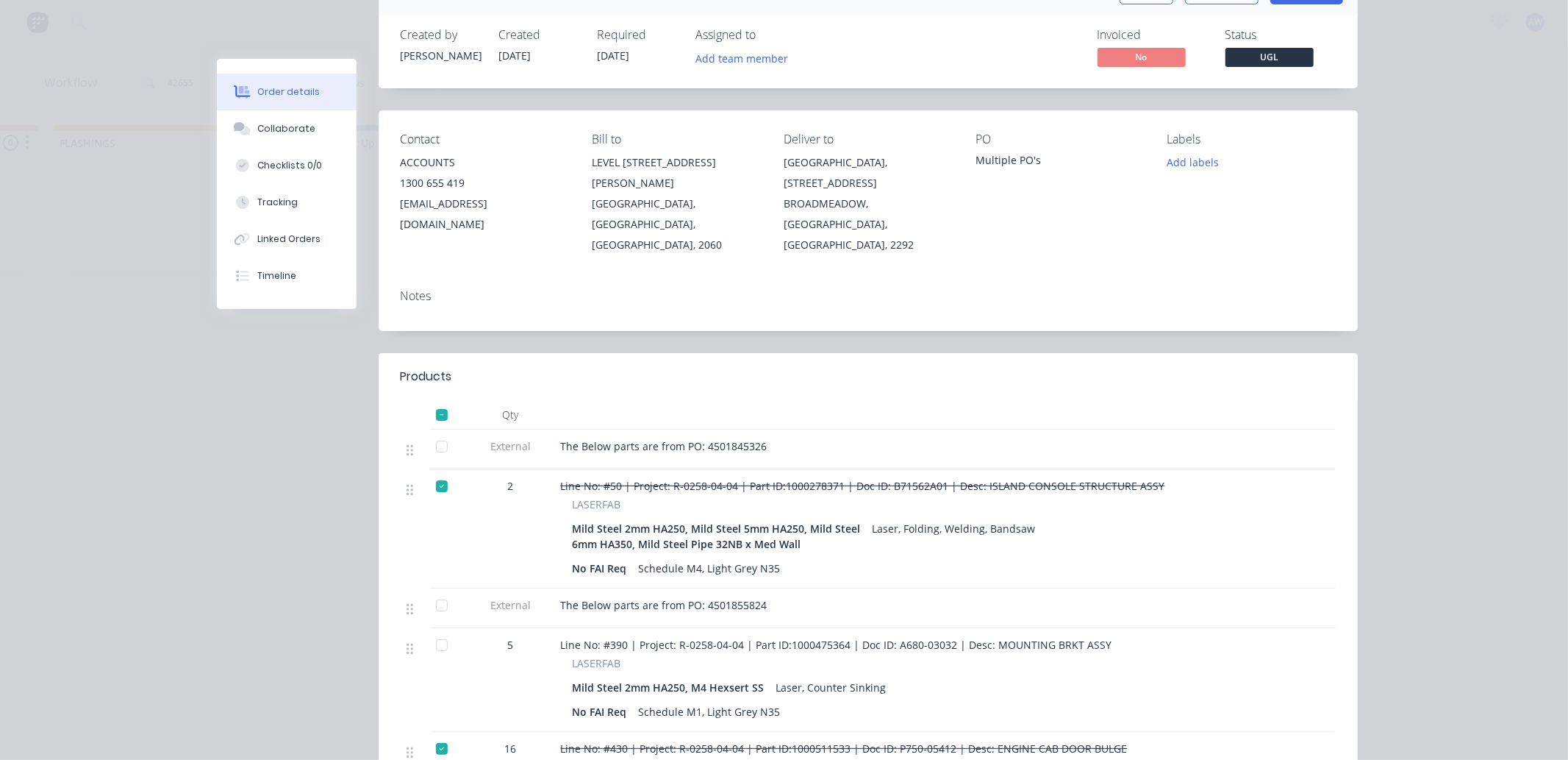
scroll to position [0, 0]
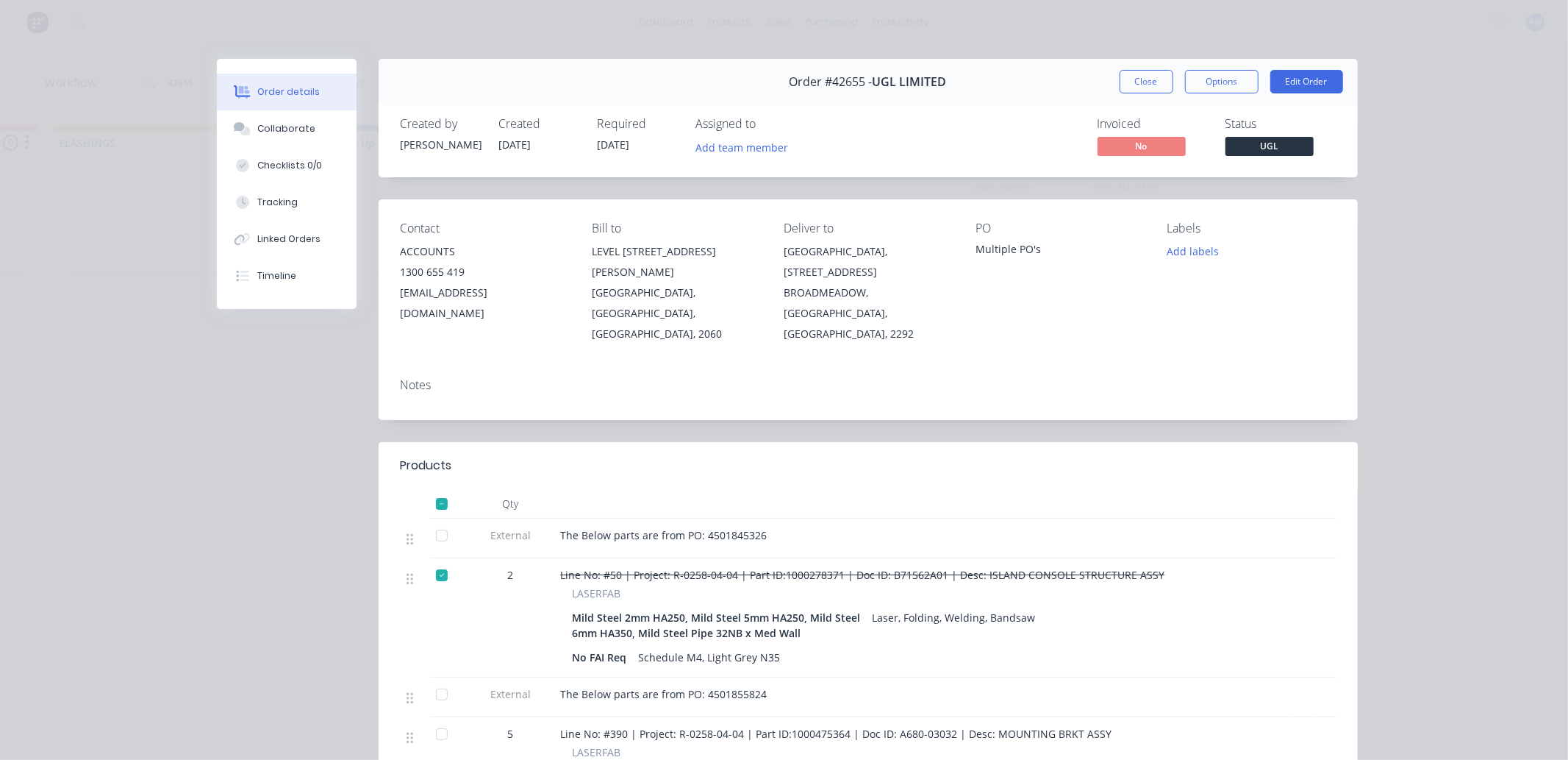
drag, startPoint x: 1150, startPoint y: 89, endPoint x: 957, endPoint y: 194, distance: 219.7
click at [1145, 85] on button "Close" at bounding box center [1146, 81] width 54 height 23
